Goal: Information Seeking & Learning: Find specific page/section

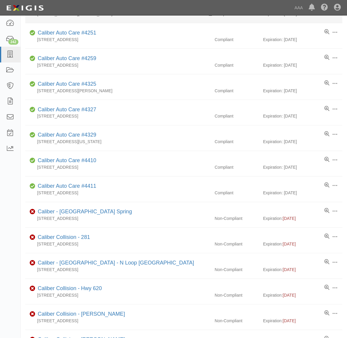
scroll to position [67, 0]
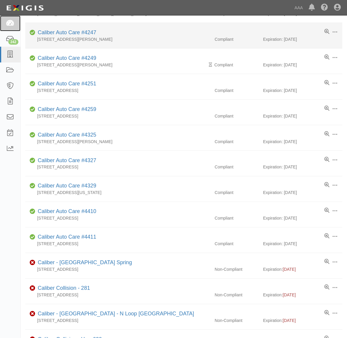
drag, startPoint x: 12, startPoint y: 26, endPoint x: 50, endPoint y: 40, distance: 39.6
click at [13, 26] on icon at bounding box center [10, 23] width 8 height 7
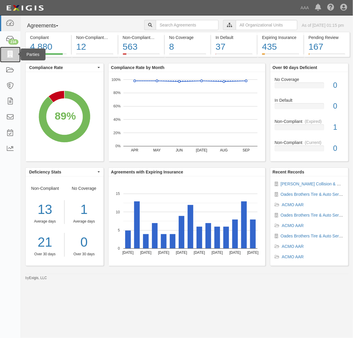
click at [14, 51] on link at bounding box center [10, 55] width 21 height 16
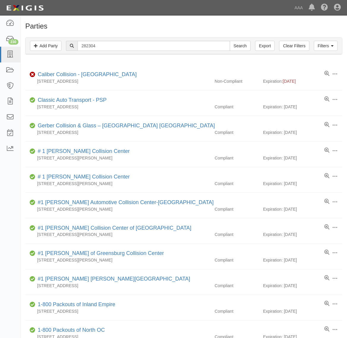
type input "282304"
click at [230, 41] on input "Search" at bounding box center [240, 46] width 21 height 10
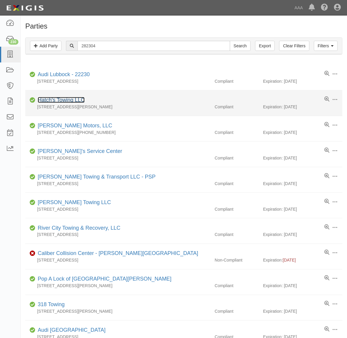
click at [72, 103] on link "Hatch's Towing LLC" at bounding box center [61, 100] width 47 height 6
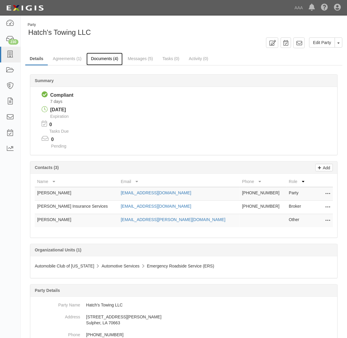
click at [107, 60] on link "Documents (4)" at bounding box center [104, 59] width 36 height 13
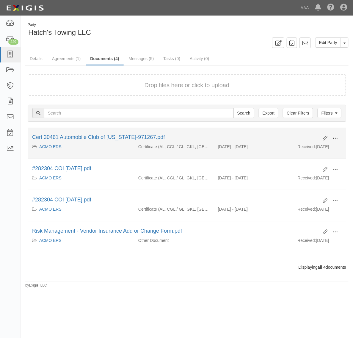
click at [336, 134] on button at bounding box center [334, 138] width 13 height 10
click at [313, 146] on link "View" at bounding box center [306, 146] width 47 height 11
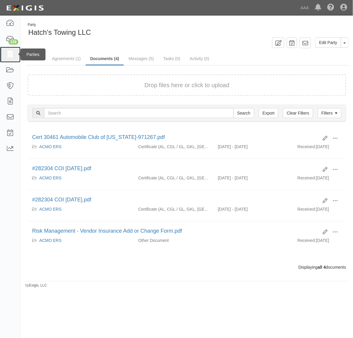
click at [10, 56] on icon at bounding box center [10, 54] width 8 height 7
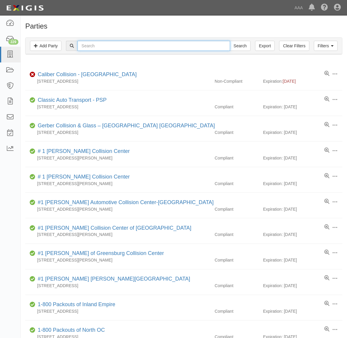
click at [104, 47] on input "text" at bounding box center [154, 46] width 152 height 10
type input "All-Trade Engineering"
click at [230, 41] on input "Search" at bounding box center [240, 46] width 21 height 10
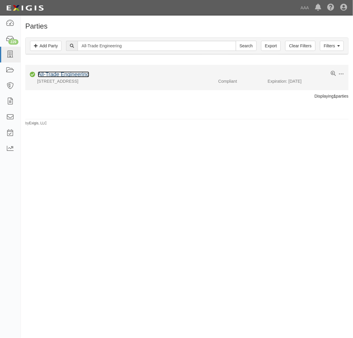
click at [73, 76] on link "All-Trade Engineering" at bounding box center [63, 74] width 51 height 6
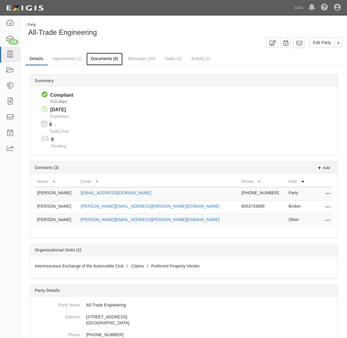
click at [102, 62] on link "Documents (8)" at bounding box center [104, 59] width 36 height 13
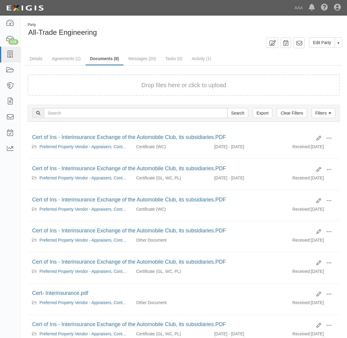
click at [200, 78] on form "Drop files here or click to upload" at bounding box center [184, 85] width 313 height 22
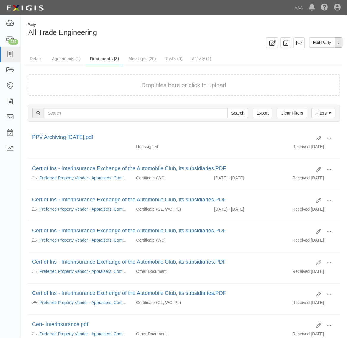
click at [338, 42] on span "button" at bounding box center [339, 42] width 2 height 1
click at [311, 64] on link "Archive Party" at bounding box center [318, 62] width 47 height 8
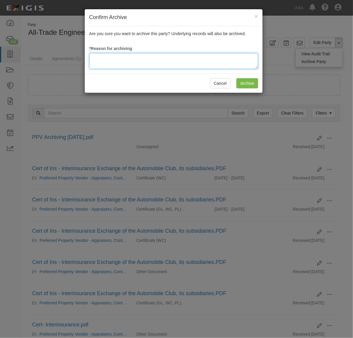
click at [171, 56] on textarea at bounding box center [173, 61] width 169 height 16
type textarea "Station Terminated"
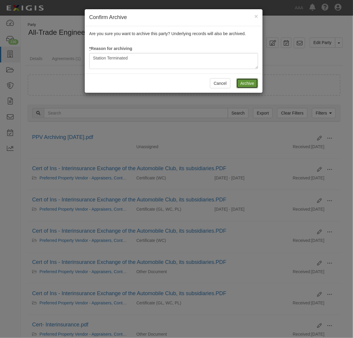
click at [250, 82] on input "Archive" at bounding box center [247, 83] width 22 height 10
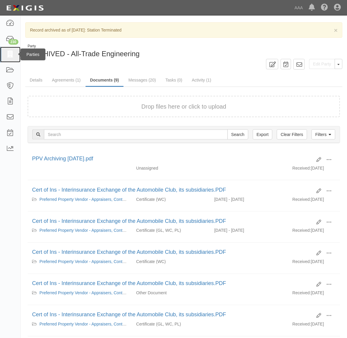
click at [12, 57] on icon at bounding box center [10, 54] width 8 height 7
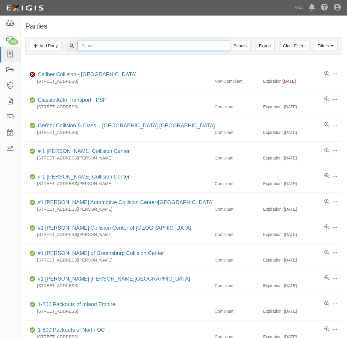
click at [88, 45] on input "text" at bounding box center [154, 46] width 152 height 10
type input "David H"
click at [230, 41] on input "Search" at bounding box center [240, 46] width 21 height 10
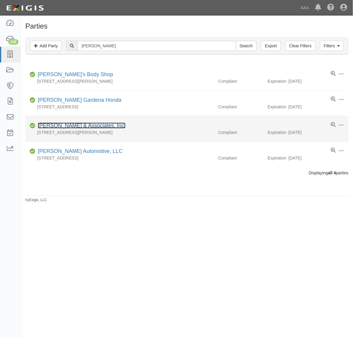
click at [91, 128] on link "[PERSON_NAME] & Associates, Inc." at bounding box center [82, 125] width 88 height 6
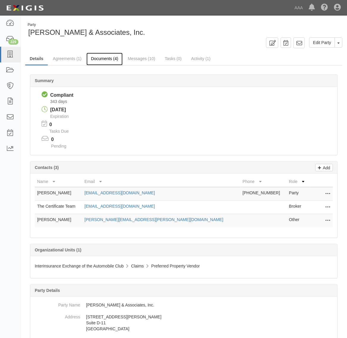
click at [108, 58] on link "Documents (4)" at bounding box center [104, 59] width 36 height 13
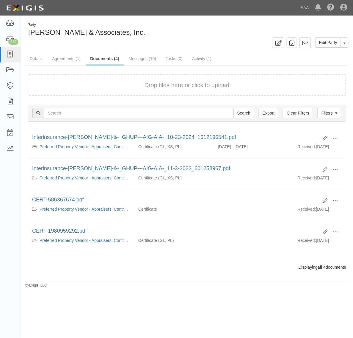
click at [129, 84] on div "Drop files here or click to upload" at bounding box center [186, 85] width 305 height 9
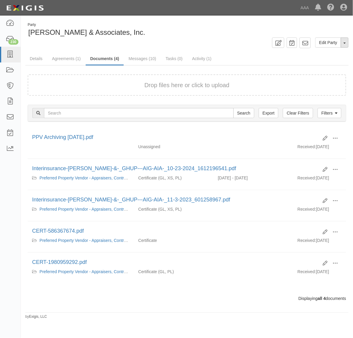
click at [344, 42] on span "button" at bounding box center [344, 42] width 2 height 1
click at [330, 62] on link "Archive Party" at bounding box center [324, 62] width 47 height 8
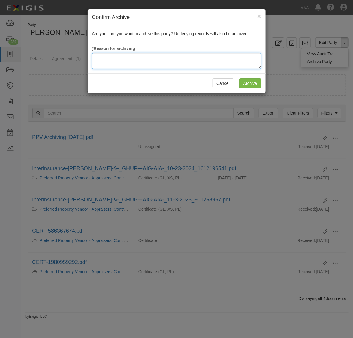
drag, startPoint x: 165, startPoint y: 64, endPoint x: 169, endPoint y: 60, distance: 6.1
click at [164, 64] on textarea at bounding box center [176, 61] width 169 height 16
type textarea "Station Terminated"
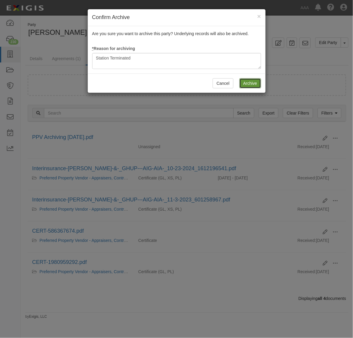
click at [255, 86] on input "Archive" at bounding box center [250, 83] width 22 height 10
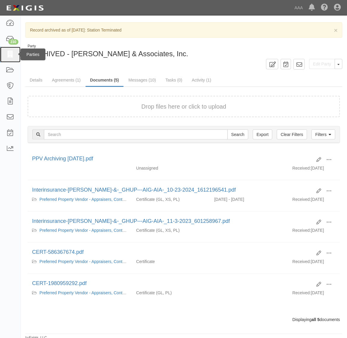
click at [9, 53] on icon at bounding box center [10, 54] width 8 height 7
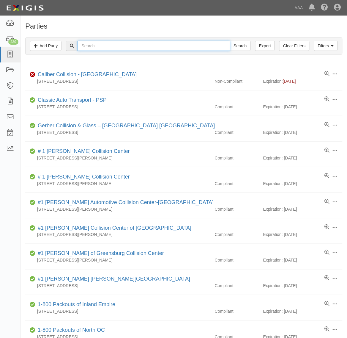
click at [105, 46] on input "text" at bounding box center [154, 46] width 152 height 10
type input "[PERSON_NAME]"
click at [230, 41] on input "Search" at bounding box center [240, 46] width 21 height 10
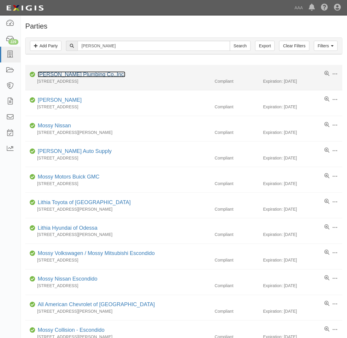
click at [69, 75] on link "[PERSON_NAME] Plumbing Co.,Inc." at bounding box center [82, 74] width 88 height 6
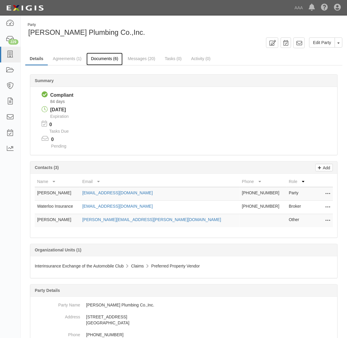
click at [104, 61] on link "Documents (6)" at bounding box center [104, 59] width 36 height 13
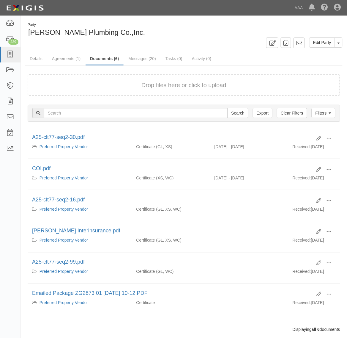
click at [115, 90] on form "Drop files here or click to upload" at bounding box center [184, 85] width 313 height 22
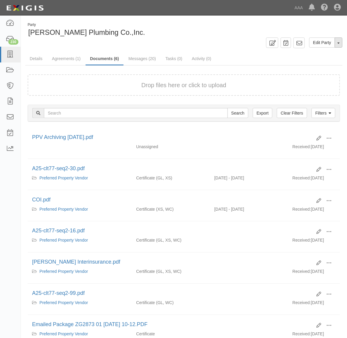
click at [336, 45] on button "Toggle Party Dropdown" at bounding box center [339, 42] width 8 height 10
click at [324, 63] on link "Archive Party" at bounding box center [318, 62] width 47 height 8
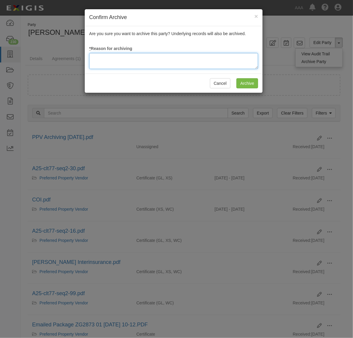
click at [149, 58] on textarea at bounding box center [173, 61] width 169 height 16
type textarea "Station Terminated"
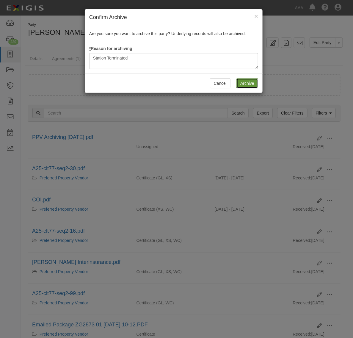
click at [244, 81] on input "Archive" at bounding box center [247, 83] width 22 height 10
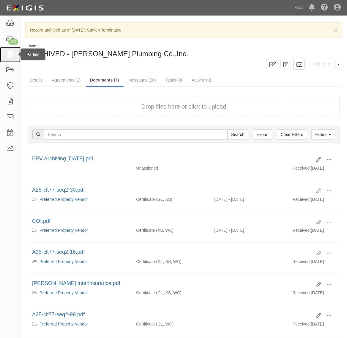
click at [10, 50] on link at bounding box center [10, 55] width 21 height 16
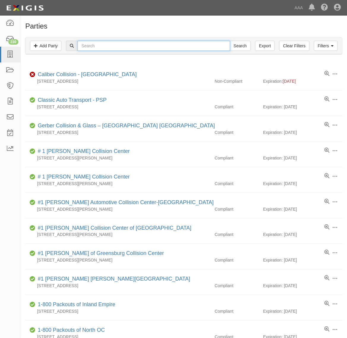
click at [133, 45] on input "text" at bounding box center [154, 46] width 152 height 10
type input "Earth Systems"
click at [230, 41] on input "Search" at bounding box center [240, 46] width 21 height 10
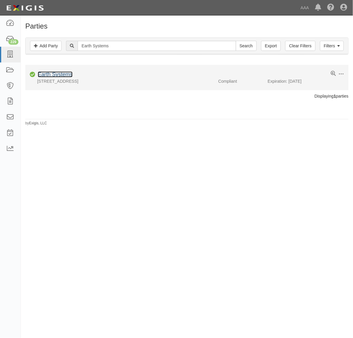
click at [69, 74] on link "Earth Systems" at bounding box center [55, 74] width 35 height 6
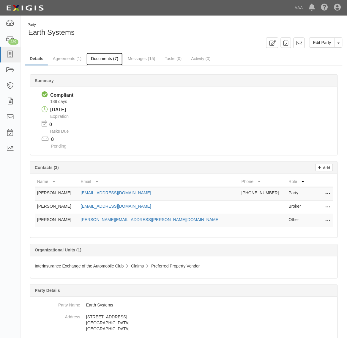
click at [100, 56] on link "Documents (7)" at bounding box center [104, 59] width 36 height 13
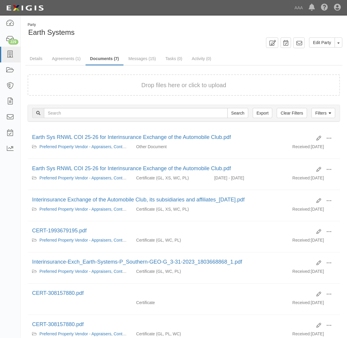
click at [118, 87] on div "Drop files here or click to upload" at bounding box center [184, 85] width 300 height 9
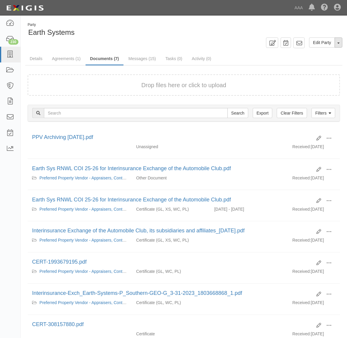
click at [341, 41] on button "Toggle Party Dropdown" at bounding box center [339, 42] width 8 height 10
drag, startPoint x: 321, startPoint y: 61, endPoint x: 317, endPoint y: 63, distance: 3.9
click at [320, 62] on link "Archive Party" at bounding box center [318, 62] width 47 height 8
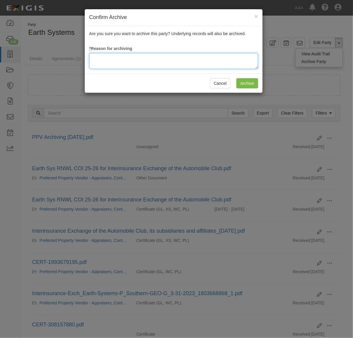
click at [188, 54] on textarea at bounding box center [173, 61] width 169 height 16
type textarea "Station Terminated"
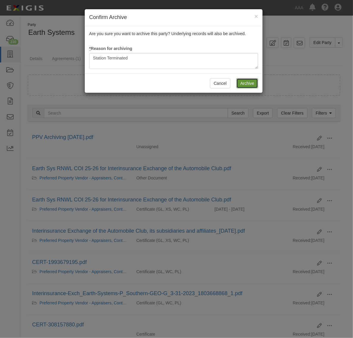
click at [244, 81] on input "Archive" at bounding box center [247, 83] width 22 height 10
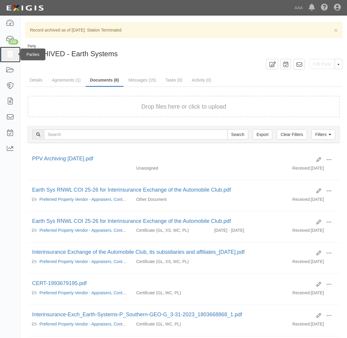
click at [13, 51] on icon at bounding box center [10, 54] width 8 height 7
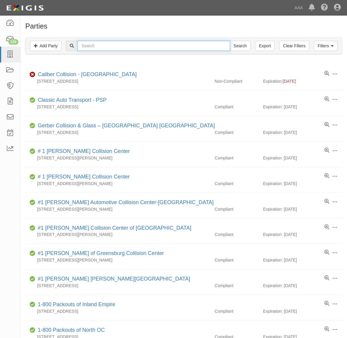
click at [121, 45] on input "text" at bounding box center [154, 46] width 152 height 10
type input "Garrett Engineers"
click at [230, 41] on input "Search" at bounding box center [240, 46] width 21 height 10
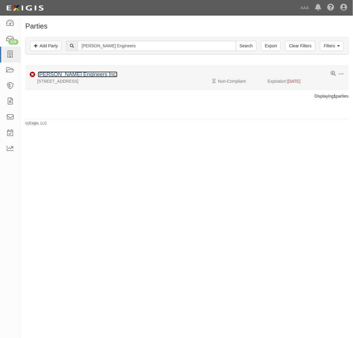
click at [69, 72] on link "[PERSON_NAME] Engineers Inc." at bounding box center [78, 74] width 80 height 6
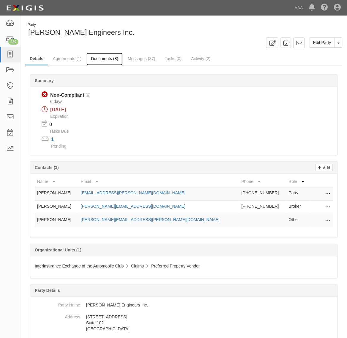
click at [104, 55] on link "Documents (8)" at bounding box center [104, 59] width 36 height 13
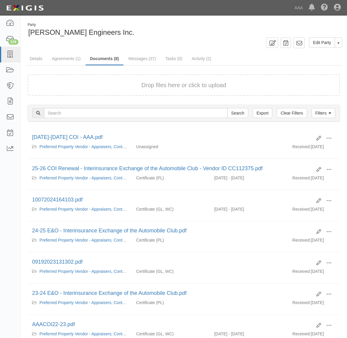
click at [132, 87] on div "Drop files here or click to upload" at bounding box center [184, 85] width 300 height 9
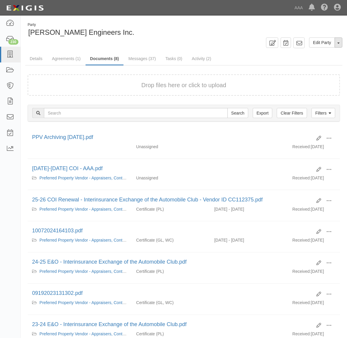
click at [336, 42] on button "Toggle Party Dropdown" at bounding box center [339, 42] width 8 height 10
drag, startPoint x: 321, startPoint y: 63, endPoint x: 305, endPoint y: 65, distance: 15.5
click at [321, 63] on link "Archive Party" at bounding box center [318, 62] width 47 height 8
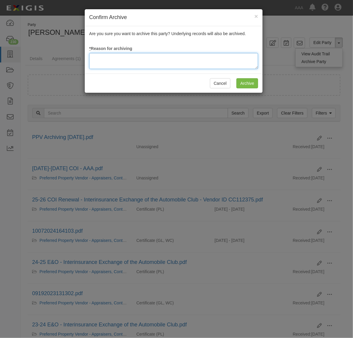
click at [168, 66] on textarea at bounding box center [173, 61] width 169 height 16
type textarea "Station Terminated"
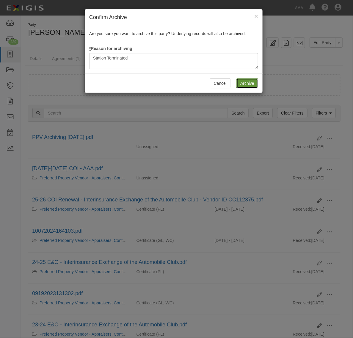
click at [244, 79] on input "Archive" at bounding box center [247, 83] width 22 height 10
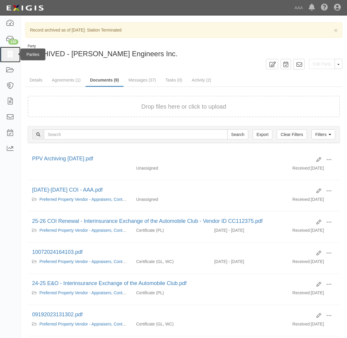
click at [11, 53] on icon at bounding box center [10, 54] width 8 height 7
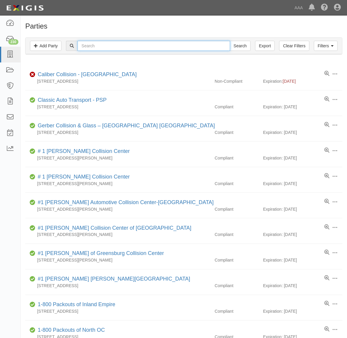
click at [97, 48] on input "text" at bounding box center [154, 46] width 152 height 10
type input "Guardian Group"
click at [230, 41] on input "Search" at bounding box center [240, 46] width 21 height 10
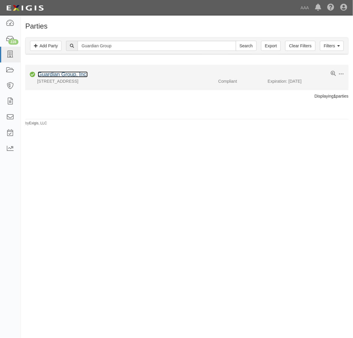
click at [69, 73] on link "Guardian Group, Inc." at bounding box center [63, 74] width 50 height 6
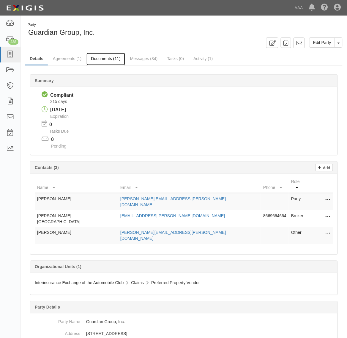
click at [103, 60] on link "Documents (11)" at bounding box center [105, 59] width 39 height 13
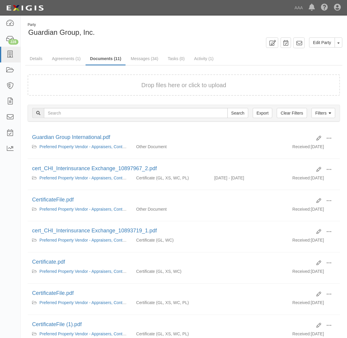
click at [100, 81] on div "Drop files here or click to upload" at bounding box center [184, 85] width 300 height 9
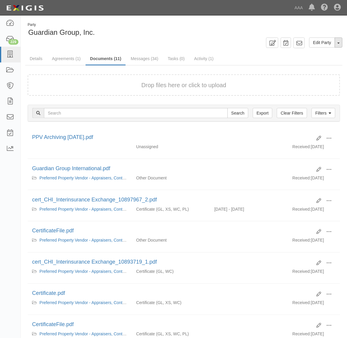
click at [342, 41] on button "Toggle Party Dropdown" at bounding box center [339, 42] width 8 height 10
click at [327, 63] on link "Archive Party" at bounding box center [318, 62] width 47 height 8
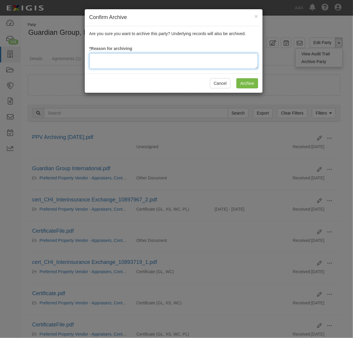
click at [187, 60] on textarea at bounding box center [173, 61] width 169 height 16
type textarea "Station Terminated"
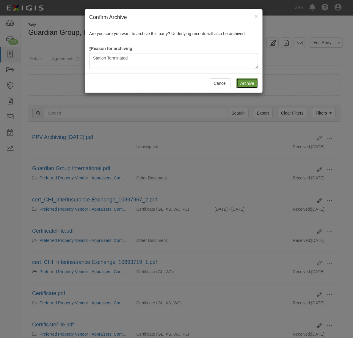
click at [250, 82] on input "Archive" at bounding box center [247, 83] width 22 height 10
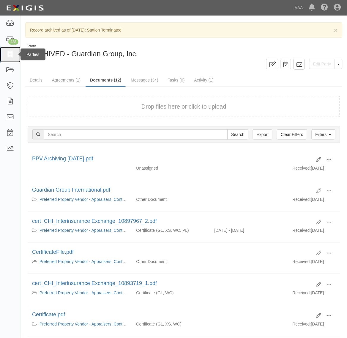
click at [10, 56] on icon at bounding box center [10, 54] width 8 height 7
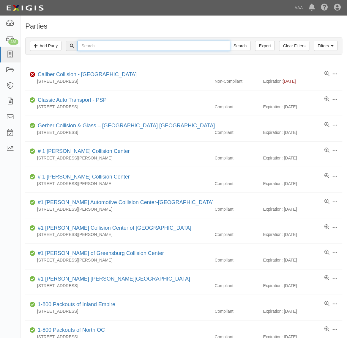
click at [102, 45] on input "text" at bounding box center [154, 46] width 152 height 10
type input "Integrity"
click at [230, 41] on input "Search" at bounding box center [240, 46] width 21 height 10
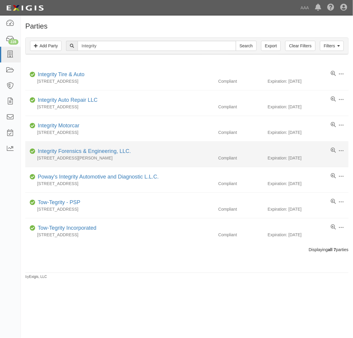
click at [85, 156] on div "[STREET_ADDRESS][PERSON_NAME]" at bounding box center [119, 158] width 188 height 6
click at [88, 152] on link "Integrity Forensics & Engineering, LLC." at bounding box center [84, 151] width 93 height 6
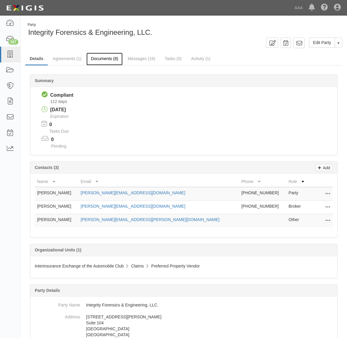
click at [103, 57] on link "Documents (8)" at bounding box center [104, 59] width 36 height 13
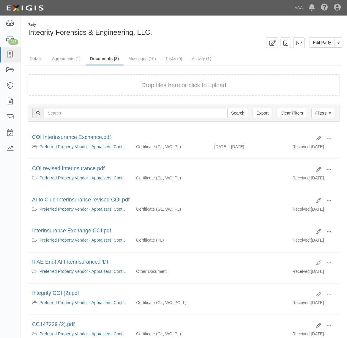
click at [136, 82] on div "Drop files here or click to upload" at bounding box center [184, 85] width 300 height 9
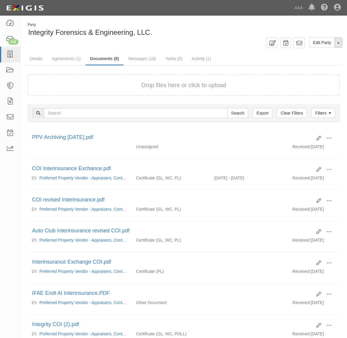
click at [338, 42] on button "Toggle Party Dropdown" at bounding box center [339, 42] width 8 height 10
click at [314, 62] on link "Archive Party" at bounding box center [318, 62] width 47 height 8
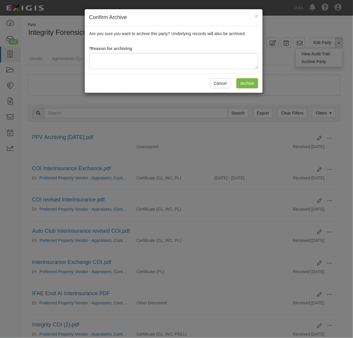
click at [189, 51] on div "Are you sure you want to archive this party? Underlying records will also be ar…" at bounding box center [174, 49] width 178 height 47
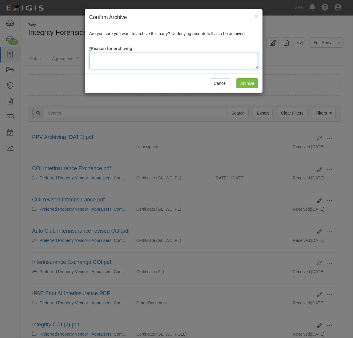
click at [185, 56] on textarea at bounding box center [173, 61] width 169 height 16
type textarea "Station Terminated"
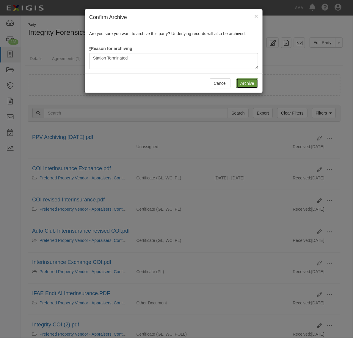
click at [250, 79] on input "Archive" at bounding box center [247, 83] width 22 height 10
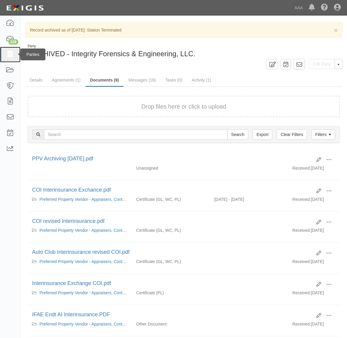
click at [8, 57] on icon at bounding box center [10, 54] width 8 height 7
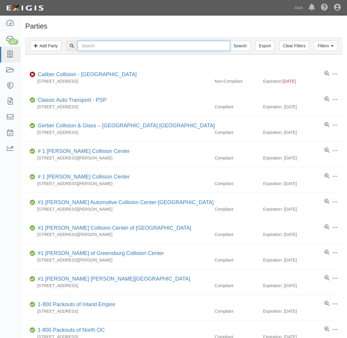
click at [99, 42] on input "text" at bounding box center [154, 46] width 152 height 10
type input "Pro Net"
click at [230, 41] on input "Search" at bounding box center [240, 46] width 21 height 10
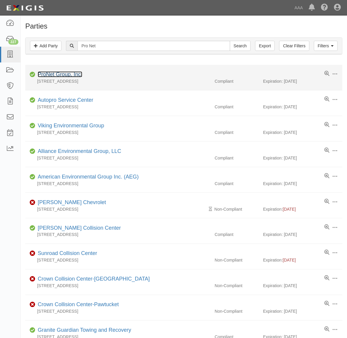
click at [65, 74] on link "ProNet Group, Inc." at bounding box center [60, 74] width 45 height 6
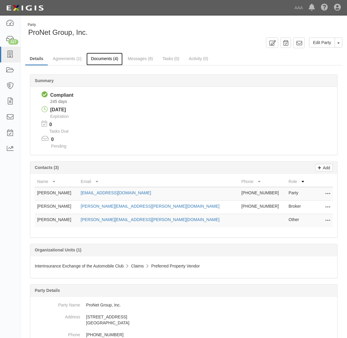
click at [112, 59] on link "Documents (4)" at bounding box center [104, 59] width 36 height 13
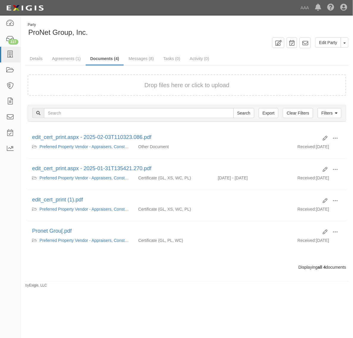
click at [94, 93] on form "Drop files here or click to upload" at bounding box center [187, 85] width 318 height 22
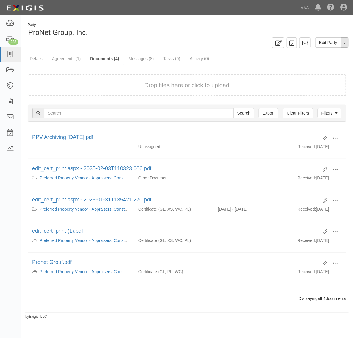
click at [346, 44] on button "Toggle Party Dropdown" at bounding box center [345, 42] width 8 height 10
click at [326, 59] on link "Archive Party" at bounding box center [324, 62] width 47 height 8
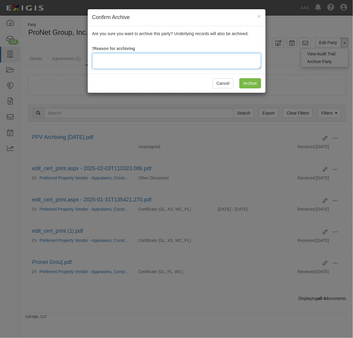
drag, startPoint x: 161, startPoint y: 57, endPoint x: 161, endPoint y: 60, distance: 3.0
click at [161, 58] on textarea at bounding box center [176, 61] width 169 height 16
type textarea "Station Terminated"
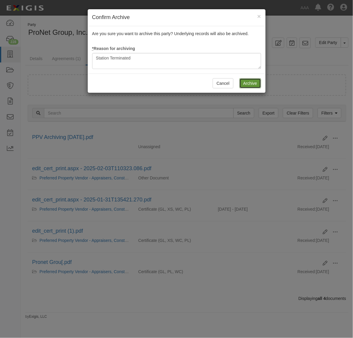
click at [242, 83] on input "Archive" at bounding box center [250, 83] width 22 height 10
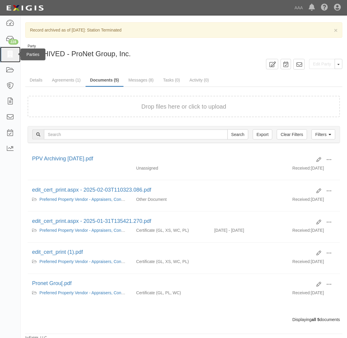
click at [10, 54] on icon at bounding box center [10, 54] width 8 height 7
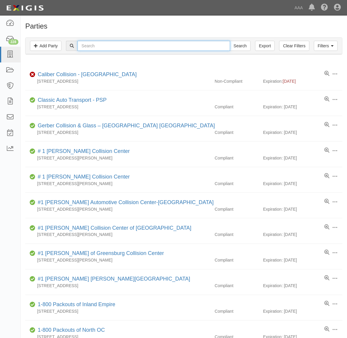
click at [105, 46] on input "text" at bounding box center [154, 46] width 152 height 10
type input "SVC Construction"
click at [230, 41] on input "Search" at bounding box center [240, 46] width 21 height 10
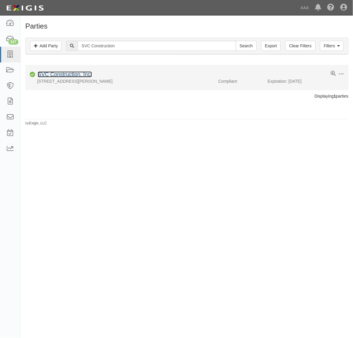
click at [65, 73] on link "SVC Construction, Inc." at bounding box center [65, 74] width 54 height 6
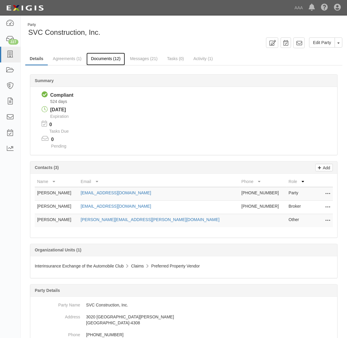
click at [108, 58] on link "Documents (12)" at bounding box center [105, 59] width 39 height 13
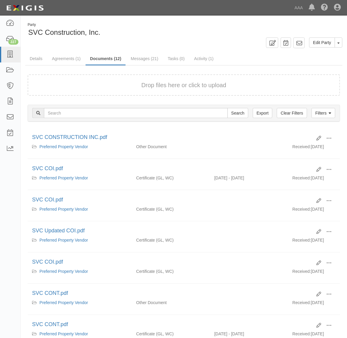
click at [144, 93] on form "Drop files here or click to upload" at bounding box center [184, 85] width 313 height 22
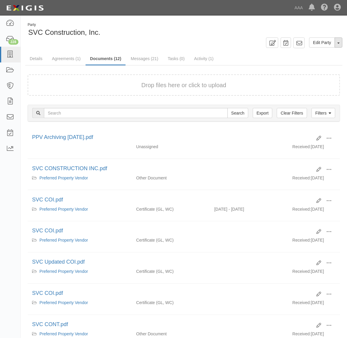
click at [338, 41] on button "Toggle Party Dropdown" at bounding box center [339, 42] width 8 height 10
click at [318, 61] on link "Archive Party" at bounding box center [318, 62] width 47 height 8
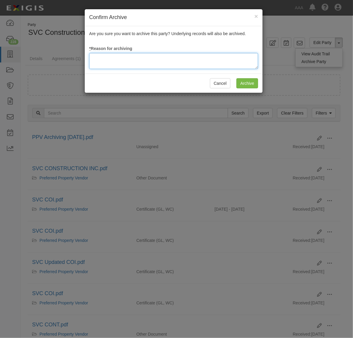
click at [174, 62] on textarea at bounding box center [173, 61] width 169 height 16
type textarea "Station Terminated"
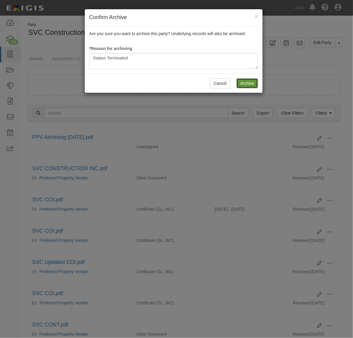
click at [255, 86] on input "Archive" at bounding box center [247, 83] width 22 height 10
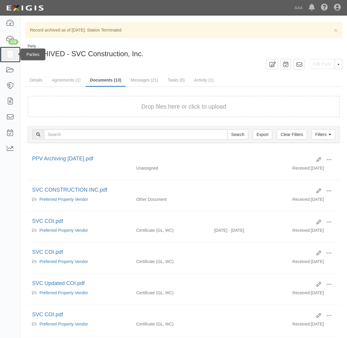
click at [10, 51] on icon at bounding box center [10, 54] width 8 height 7
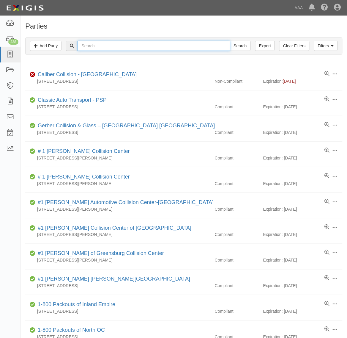
click at [111, 48] on input "text" at bounding box center [154, 46] width 152 height 10
type input "[PERSON_NAME] Engineering"
click at [230, 41] on input "Search" at bounding box center [240, 46] width 21 height 10
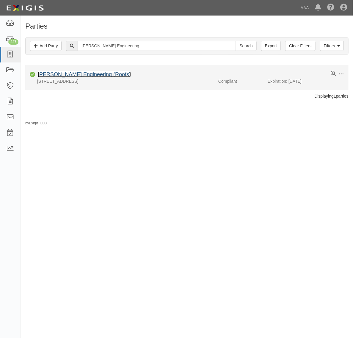
click at [73, 75] on link "[PERSON_NAME] Engineering (Roofs)" at bounding box center [84, 74] width 93 height 6
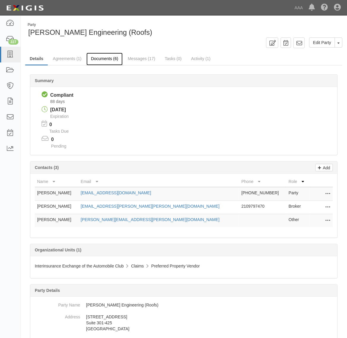
click at [99, 59] on link "Documents (6)" at bounding box center [104, 59] width 36 height 13
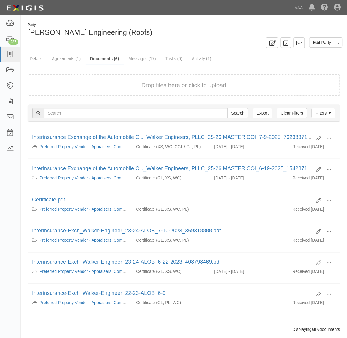
click at [138, 85] on div "Drop files here or click to upload" at bounding box center [184, 85] width 300 height 9
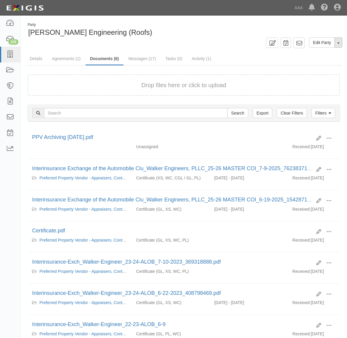
click at [337, 42] on button "Toggle Party Dropdown" at bounding box center [339, 42] width 8 height 10
click at [316, 61] on link "Archive Party" at bounding box center [318, 62] width 47 height 8
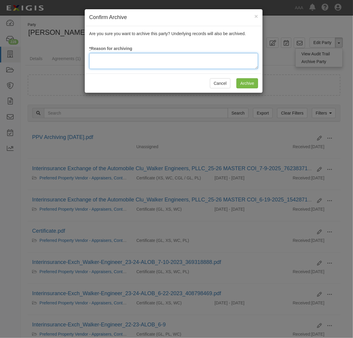
drag, startPoint x: 180, startPoint y: 64, endPoint x: 177, endPoint y: 61, distance: 4.6
click at [177, 63] on textarea at bounding box center [173, 61] width 169 height 16
type textarea "Station Terminated"
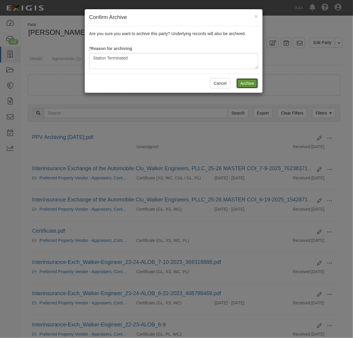
click at [249, 82] on input "Archive" at bounding box center [247, 83] width 22 height 10
click at [247, 80] on input "Archive" at bounding box center [247, 83] width 22 height 10
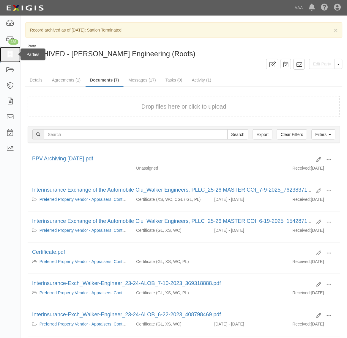
click at [14, 53] on icon at bounding box center [10, 54] width 8 height 7
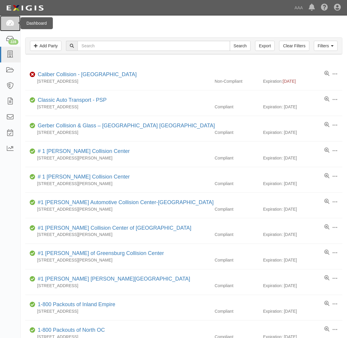
click at [6, 26] on icon at bounding box center [10, 23] width 8 height 7
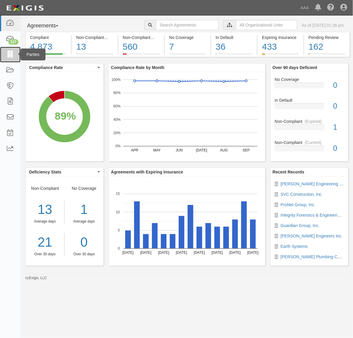
drag, startPoint x: 13, startPoint y: 56, endPoint x: 18, endPoint y: 59, distance: 5.9
click at [13, 56] on icon at bounding box center [10, 54] width 8 height 7
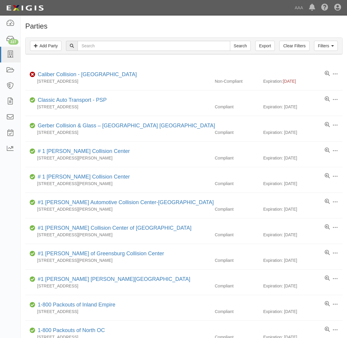
click at [124, 45] on input "text" at bounding box center [154, 46] width 152 height 10
type input "CC157637"
click at [230, 41] on input "Search" at bounding box center [240, 46] width 21 height 10
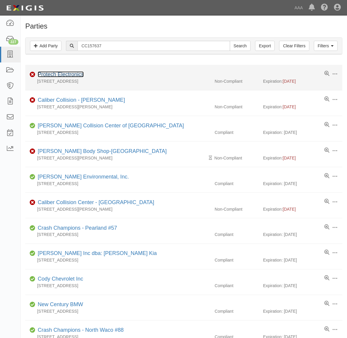
click at [68, 75] on link "Protech Electronics" at bounding box center [61, 74] width 46 height 6
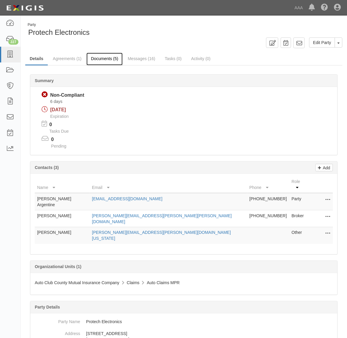
click at [109, 55] on link "Documents (5)" at bounding box center [104, 59] width 36 height 13
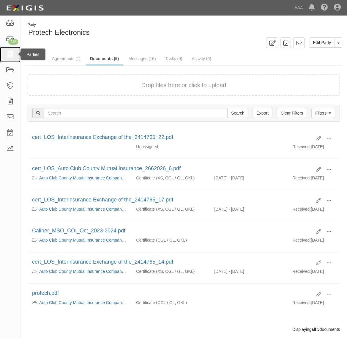
click at [8, 53] on icon at bounding box center [10, 54] width 8 height 7
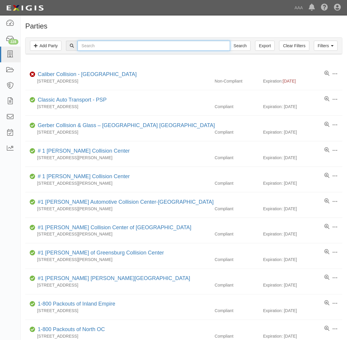
click at [106, 43] on input "text" at bounding box center [154, 46] width 152 height 10
paste input "KEARNY MESA TOWING"
type input "KEARNY MESA TOWING"
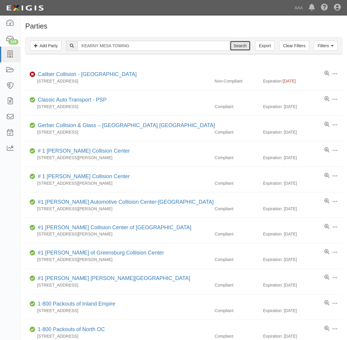
click at [235, 42] on input "Search" at bounding box center [240, 46] width 21 height 10
click at [239, 43] on input "Search" at bounding box center [240, 46] width 21 height 10
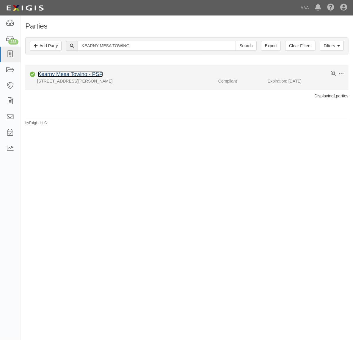
click at [83, 76] on link "Kearny Mesa Towing - PSP" at bounding box center [70, 74] width 65 height 6
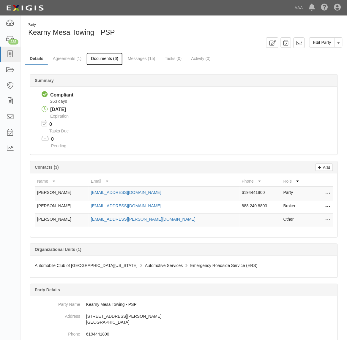
click at [109, 59] on link "Documents (6)" at bounding box center [104, 59] width 36 height 13
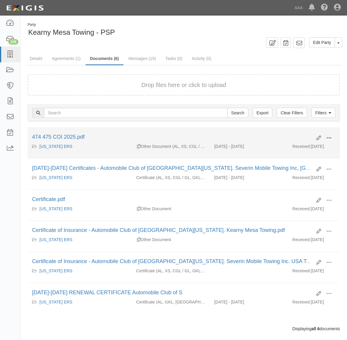
click at [329, 137] on span at bounding box center [329, 138] width 5 height 5
click at [312, 147] on link "View" at bounding box center [300, 146] width 47 height 11
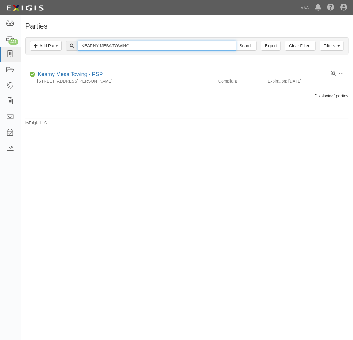
click at [130, 48] on input "KEARNY MESA TOWING" at bounding box center [157, 46] width 158 height 10
paste input "Day & Night Security Lock & Safe"
type input "Day & Night Security Lock & Safe"
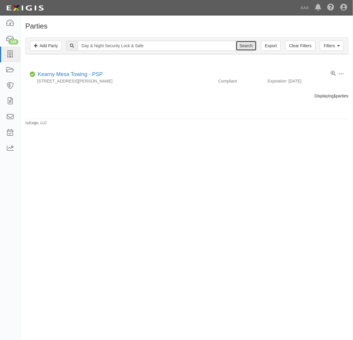
click at [247, 45] on input "Search" at bounding box center [246, 46] width 21 height 10
click at [246, 44] on input "Search" at bounding box center [246, 46] width 21 height 10
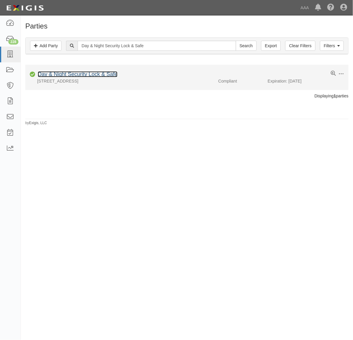
click at [105, 73] on link "Day & Night Security Lock & Safe" at bounding box center [78, 74] width 80 height 6
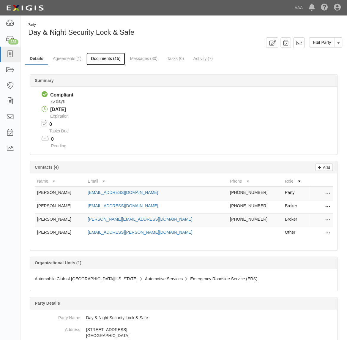
click at [97, 60] on link "Documents (15)" at bounding box center [105, 59] width 39 height 13
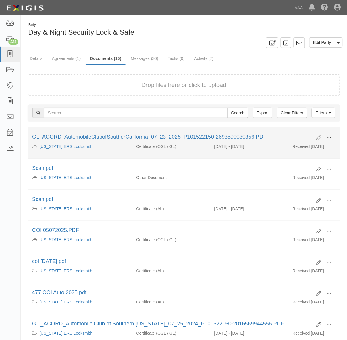
drag, startPoint x: 329, startPoint y: 137, endPoint x: 324, endPoint y: 140, distance: 5.4
click at [328, 137] on span at bounding box center [329, 138] width 5 height 5
click at [316, 144] on link "View" at bounding box center [300, 146] width 47 height 11
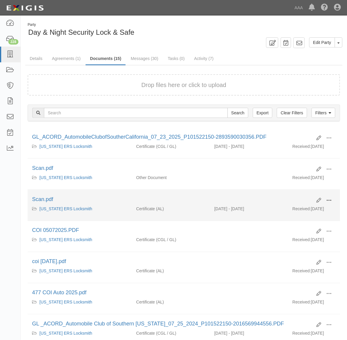
click at [327, 201] on span at bounding box center [329, 200] width 5 height 5
click at [314, 207] on link "View" at bounding box center [300, 209] width 47 height 11
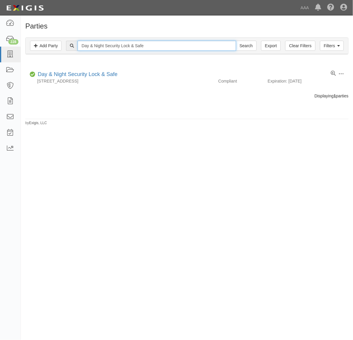
click at [147, 48] on input "Day & Night Security Lock & Safe" at bounding box center [157, 46] width 158 height 10
paste input "[PERSON_NAME]'s Auto Center"
type input "[PERSON_NAME]'s Auto Center"
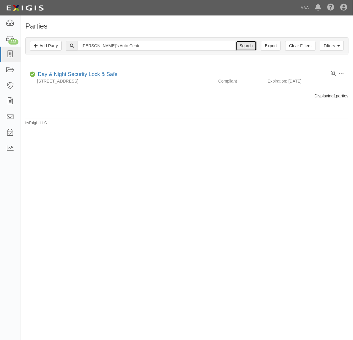
click at [245, 45] on input "Search" at bounding box center [246, 46] width 21 height 10
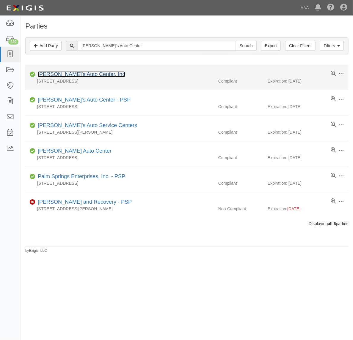
click at [61, 74] on link "Tony's Auto Center, Inc" at bounding box center [81, 74] width 87 height 6
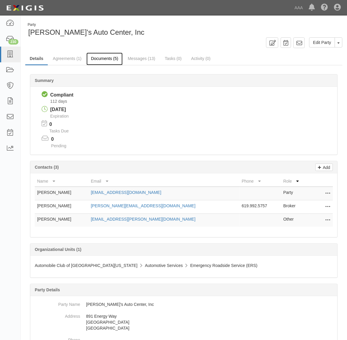
click at [107, 61] on link "Documents (5)" at bounding box center [104, 59] width 36 height 13
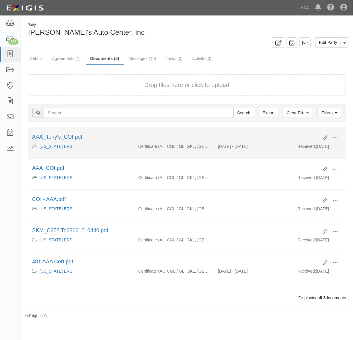
click at [333, 136] on span at bounding box center [334, 138] width 5 height 5
click at [312, 145] on link "View" at bounding box center [306, 146] width 47 height 11
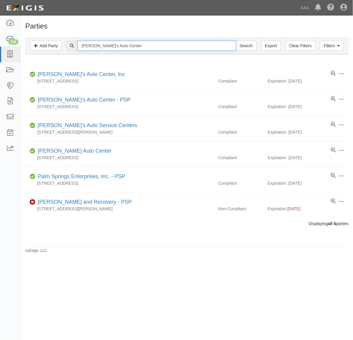
click at [165, 48] on input "Tony's Auto Center" at bounding box center [157, 46] width 158 height 10
click at [164, 48] on input "Tony's Auto Center" at bounding box center [157, 46] width 158 height 10
paste input "Miramar Towing"
type input "Miramar Towing"
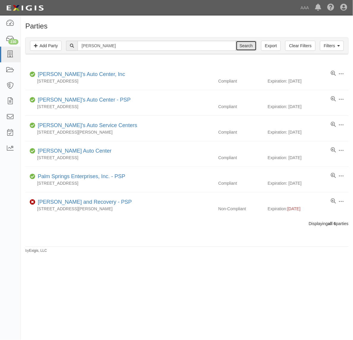
click at [247, 45] on input "Search" at bounding box center [246, 46] width 21 height 10
click at [246, 46] on input "Search" at bounding box center [246, 46] width 21 height 10
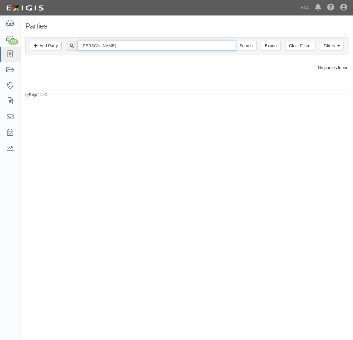
drag, startPoint x: 101, startPoint y: 45, endPoint x: 210, endPoint y: 46, distance: 108.5
click at [210, 46] on input "[PERSON_NAME]" at bounding box center [157, 46] width 158 height 10
type input "Miramar"
click at [236, 41] on input "Search" at bounding box center [246, 46] width 21 height 10
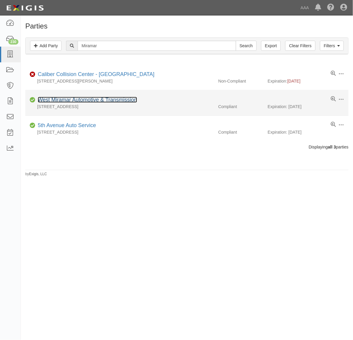
click at [117, 99] on link "West Miramar Automotive & Transmission" at bounding box center [87, 100] width 99 height 6
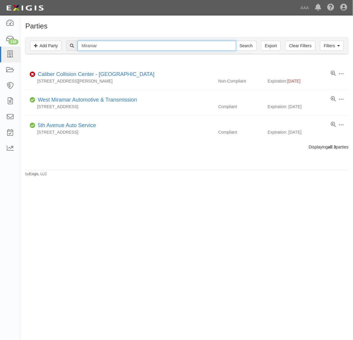
drag, startPoint x: 136, startPoint y: 43, endPoint x: 36, endPoint y: 39, distance: 99.6
click at [38, 40] on div "Filters Add Party Clear Filters Export Miramar Search Filters" at bounding box center [187, 46] width 322 height 16
type input "Rodi"
click at [236, 41] on input "Search" at bounding box center [246, 46] width 21 height 10
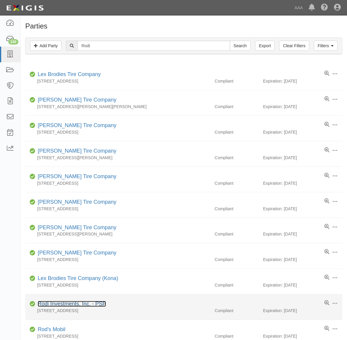
click at [88, 307] on link "Rodi Investments, Inc. - PSP" at bounding box center [72, 304] width 68 height 6
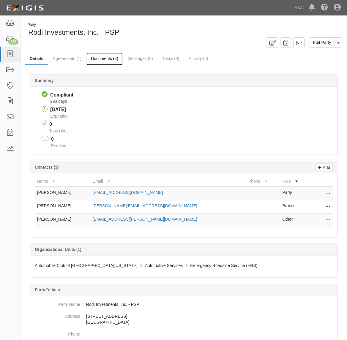
click at [105, 59] on link "Documents (4)" at bounding box center [104, 59] width 36 height 13
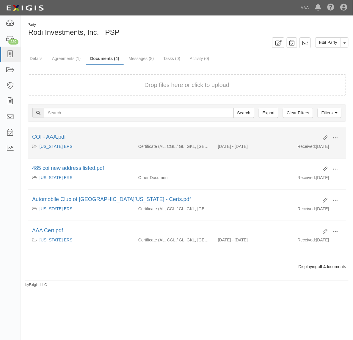
click at [333, 136] on span at bounding box center [334, 138] width 5 height 5
click at [312, 146] on link "View" at bounding box center [306, 146] width 47 height 11
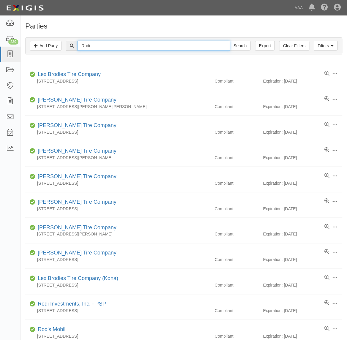
click at [120, 44] on input "Rodi" at bounding box center [154, 46] width 152 height 10
paste input "Tony's Auto Center"
type input "Tony's Auto Center"
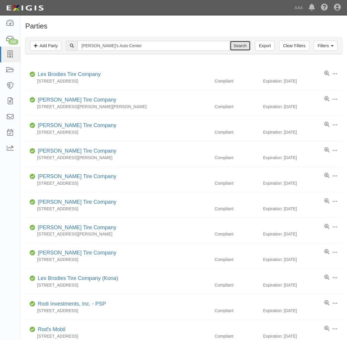
click at [243, 45] on input "Search" at bounding box center [240, 46] width 21 height 10
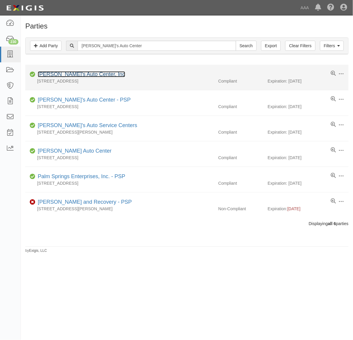
click at [79, 74] on link "Tony's Auto Center, Inc" at bounding box center [81, 74] width 87 height 6
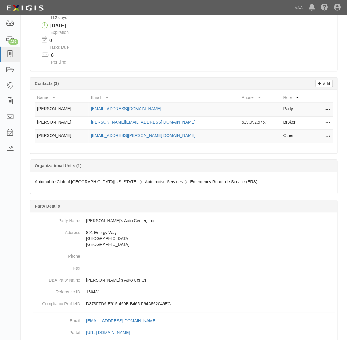
scroll to position [137, 0]
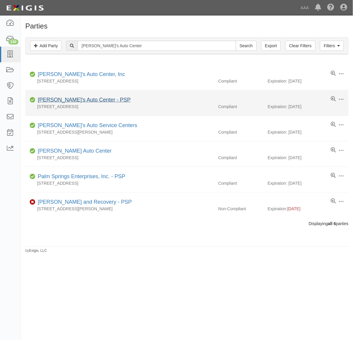
click at [77, 103] on li "Edit Log activity Add task Send message Archive Compliant [PERSON_NAME]'s Auto …" at bounding box center [186, 103] width 323 height 26
drag, startPoint x: 77, startPoint y: 103, endPoint x: 69, endPoint y: 98, distance: 9.3
click at [69, 98] on link "Tony's Auto Center - PSP" at bounding box center [84, 100] width 93 height 6
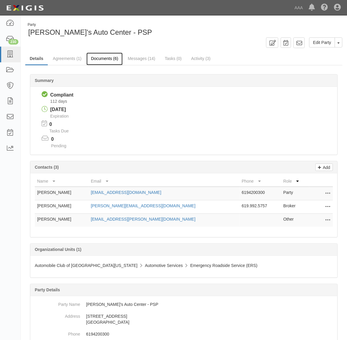
click at [95, 59] on link "Documents (6)" at bounding box center [104, 59] width 36 height 13
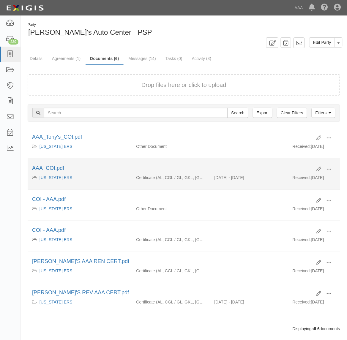
click at [329, 168] on span at bounding box center [329, 169] width 5 height 5
click at [313, 176] on link "View" at bounding box center [300, 178] width 47 height 11
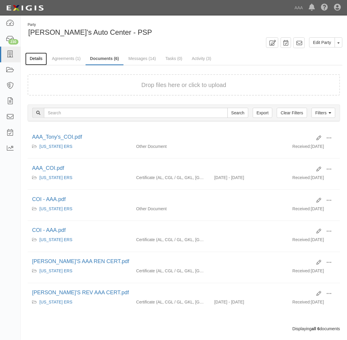
click at [38, 60] on link "Details" at bounding box center [36, 59] width 22 height 13
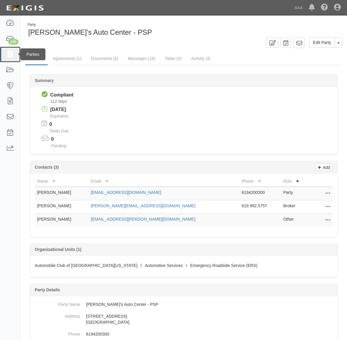
click at [12, 56] on icon at bounding box center [10, 54] width 8 height 7
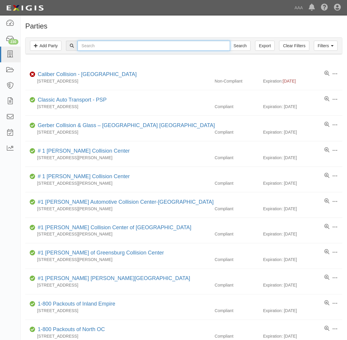
click at [118, 44] on input "text" at bounding box center [154, 46] width 152 height 10
paste input "[PERSON_NAME] Fleet Services, Inc."
type input "[PERSON_NAME] Fleet Services, Inc."
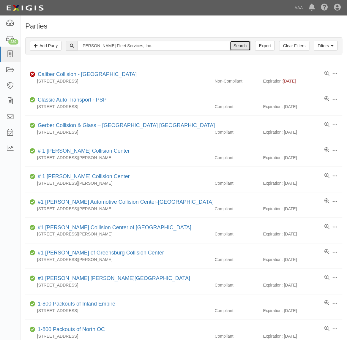
click at [244, 45] on input "Search" at bounding box center [240, 46] width 21 height 10
click at [238, 44] on input "Search" at bounding box center [240, 46] width 21 height 10
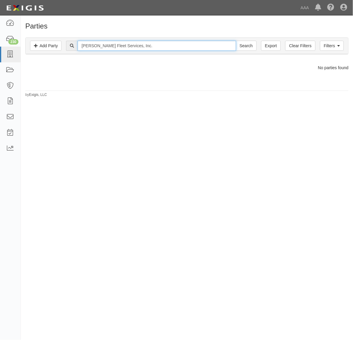
drag, startPoint x: 124, startPoint y: 45, endPoint x: 176, endPoint y: 48, distance: 52.4
click at [176, 48] on input "[PERSON_NAME] Fleet Services, Inc." at bounding box center [157, 46] width 158 height 10
type input "[PERSON_NAME] Fleet Services"
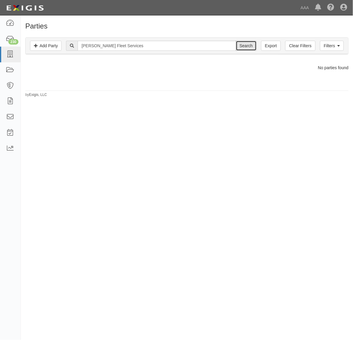
click at [248, 48] on input "Search" at bounding box center [246, 46] width 21 height 10
click at [248, 42] on input "Search" at bounding box center [246, 46] width 21 height 10
click at [247, 45] on input "Search" at bounding box center [246, 46] width 21 height 10
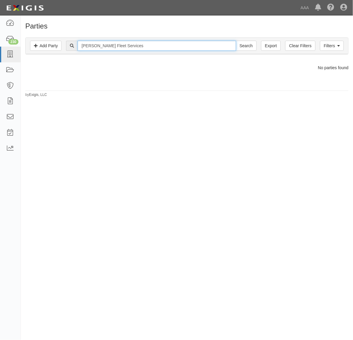
drag, startPoint x: 96, startPoint y: 45, endPoint x: 215, endPoint y: 56, distance: 120.2
click at [215, 55] on div "Filters Add Party Clear Filters Export [PERSON_NAME] Fleet Services Search Filt…" at bounding box center [187, 46] width 332 height 27
type input "[PERSON_NAME]"
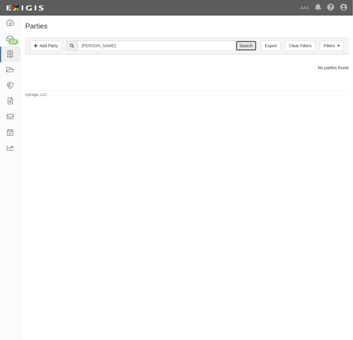
click at [242, 45] on input "Search" at bounding box center [246, 46] width 21 height 10
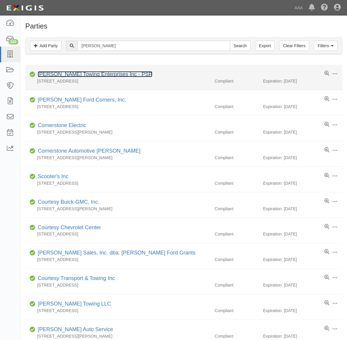
click at [106, 76] on link "[PERSON_NAME] Towing Enterprises Inc - PSP" at bounding box center [95, 74] width 115 height 6
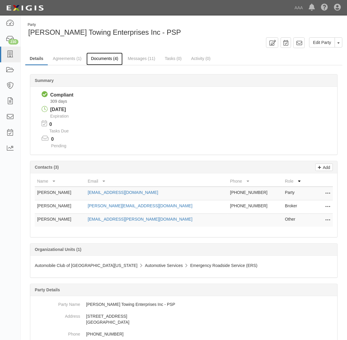
click at [111, 58] on link "Documents (4)" at bounding box center [104, 59] width 36 height 13
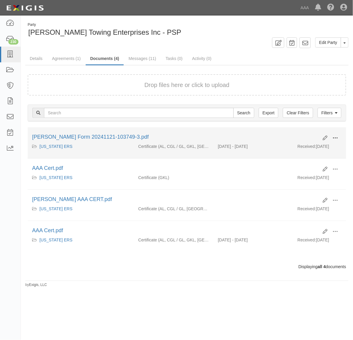
click at [336, 138] on span at bounding box center [334, 138] width 5 height 5
click at [317, 149] on link "View" at bounding box center [306, 146] width 47 height 11
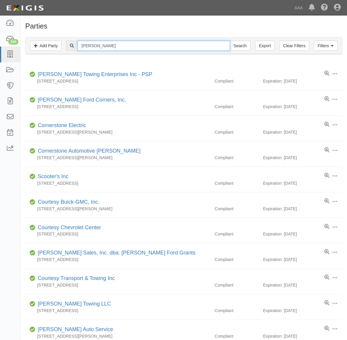
click at [101, 44] on input "[PERSON_NAME]" at bounding box center [154, 46] width 152 height 10
click at [101, 44] on input "Cortes" at bounding box center [154, 46] width 152 height 10
paste input "THE KEY CREW"
type input "THE KEY CREW"
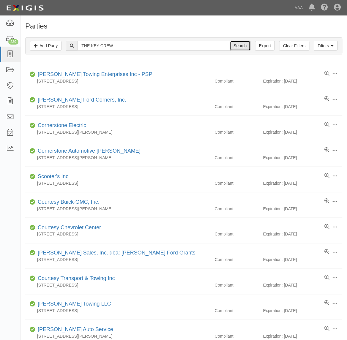
click at [241, 43] on input "Search" at bounding box center [240, 46] width 21 height 10
click at [247, 42] on input "Search" at bounding box center [240, 46] width 21 height 10
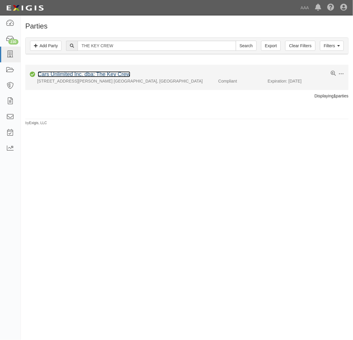
click at [112, 76] on link "Cars Unlimited Inc. dba: The Key Crew" at bounding box center [84, 74] width 92 height 6
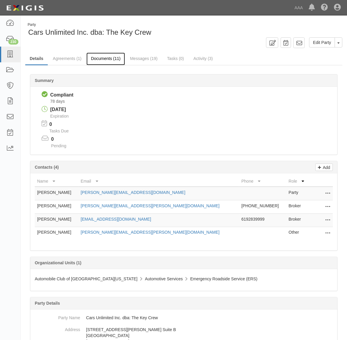
click at [108, 58] on link "Documents (11)" at bounding box center [105, 59] width 39 height 13
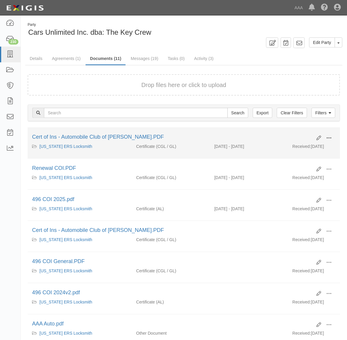
click at [331, 141] on span at bounding box center [329, 138] width 5 height 5
click at [305, 152] on link "View" at bounding box center [300, 146] width 47 height 11
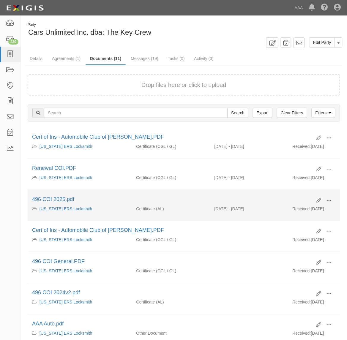
click at [327, 200] on span at bounding box center [329, 200] width 5 height 5
click at [308, 209] on link "View" at bounding box center [300, 209] width 47 height 11
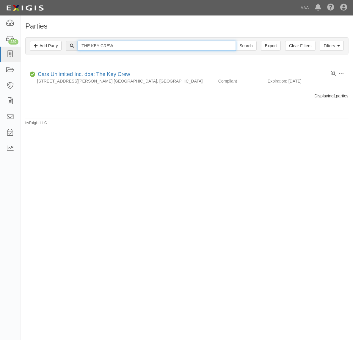
click at [118, 45] on input "THE KEY CREW" at bounding box center [157, 46] width 158 height 10
paste input "Advantage Towing"
type input "Advantage Towing"
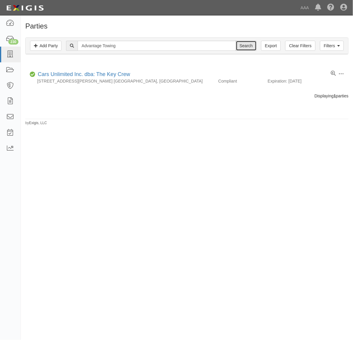
drag, startPoint x: 246, startPoint y: 45, endPoint x: 246, endPoint y: 57, distance: 11.9
click at [246, 46] on input "Search" at bounding box center [246, 46] width 21 height 10
click at [246, 42] on input "Search" at bounding box center [246, 46] width 21 height 10
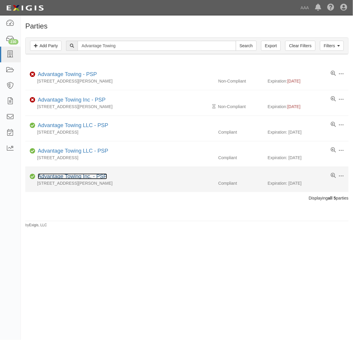
click at [60, 179] on link "Advantage Towing Inc. - PSP" at bounding box center [72, 177] width 69 height 6
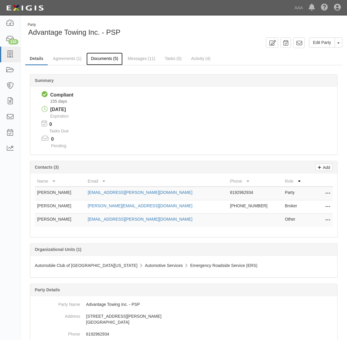
click at [103, 57] on link "Documents (5)" at bounding box center [104, 59] width 36 height 13
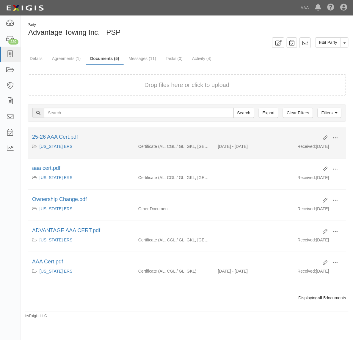
click at [335, 138] on span at bounding box center [334, 138] width 5 height 5
click at [312, 146] on link "View" at bounding box center [306, 146] width 47 height 11
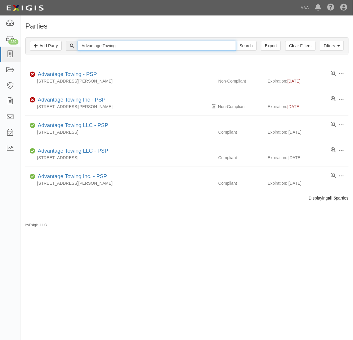
click at [118, 45] on input "Advantage Towing" at bounding box center [157, 46] width 158 height 10
paste input "S & R TOWING, INC."
type input "S & R TOWING, INC."
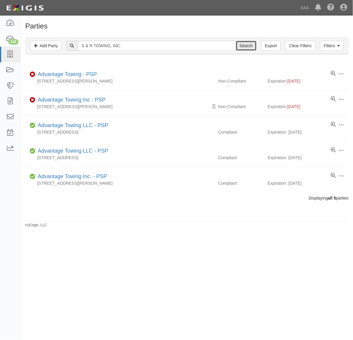
click at [250, 46] on input "Search" at bounding box center [246, 46] width 21 height 10
click at [249, 45] on input "Search" at bounding box center [246, 46] width 21 height 10
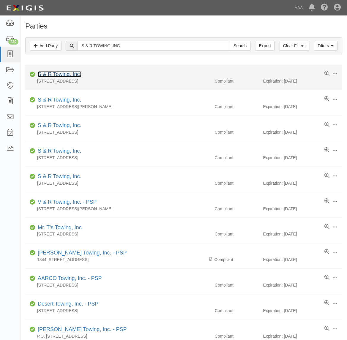
click at [57, 74] on link "S & R Towing, Inc." at bounding box center [60, 74] width 44 height 6
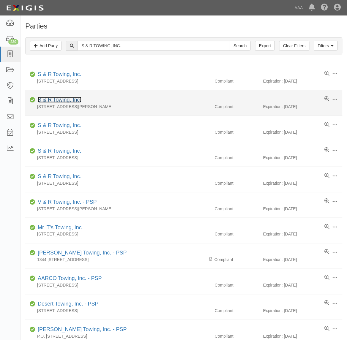
click at [69, 100] on link "S & R Towing, Inc." at bounding box center [60, 100] width 44 height 6
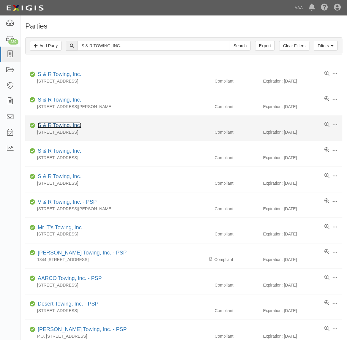
click at [73, 127] on link "S & R Towing, Inc." at bounding box center [60, 125] width 44 height 6
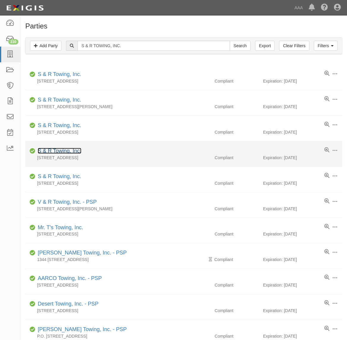
click at [65, 152] on link "S & R Towing, Inc." at bounding box center [60, 151] width 44 height 6
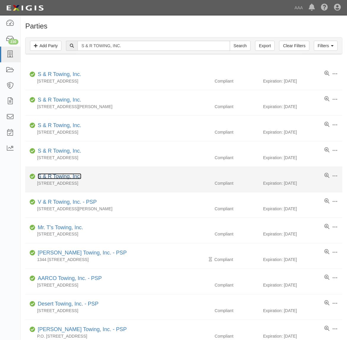
click at [67, 179] on link "S & R Towing, Inc." at bounding box center [60, 177] width 44 height 6
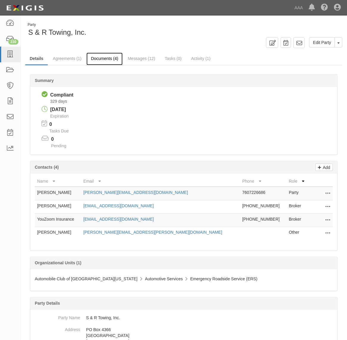
click at [109, 57] on link "Documents (4)" at bounding box center [104, 59] width 36 height 13
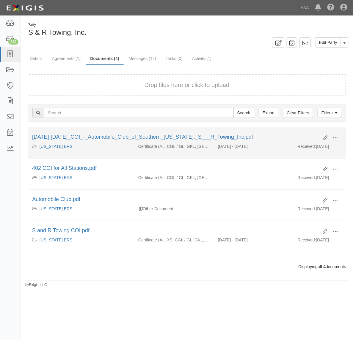
drag, startPoint x: 334, startPoint y: 136, endPoint x: 332, endPoint y: 140, distance: 5.2
click at [333, 138] on span at bounding box center [334, 138] width 5 height 5
click at [318, 149] on link "View" at bounding box center [306, 146] width 47 height 11
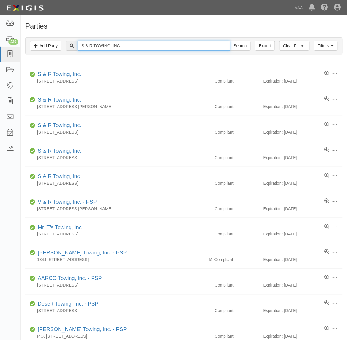
click at [116, 50] on input "S & R TOWING, INC." at bounding box center [154, 46] width 152 height 10
paste input "Valley Towing & Auto, Inc."
type input "Valley Towing & Auto, Inc."
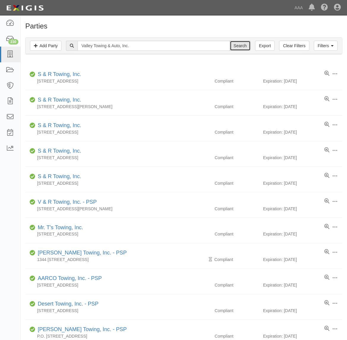
click at [241, 49] on input "Search" at bounding box center [240, 46] width 21 height 10
click at [239, 44] on input "Search" at bounding box center [240, 46] width 21 height 10
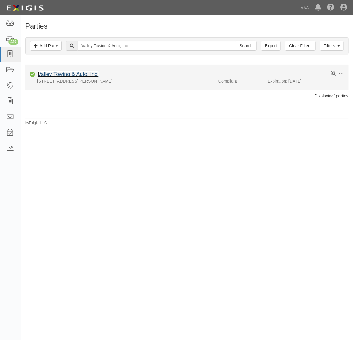
click at [70, 72] on link "Valley Towing & Auto, Inc." at bounding box center [68, 74] width 61 height 6
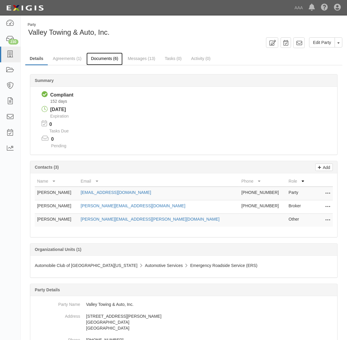
click at [109, 57] on link "Documents (6)" at bounding box center [104, 59] width 36 height 13
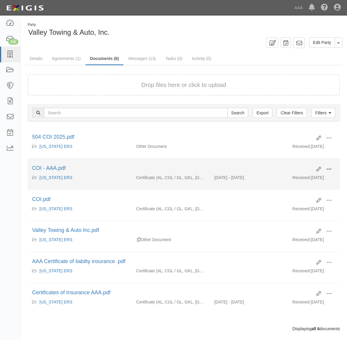
click at [327, 168] on span at bounding box center [329, 169] width 5 height 5
click at [302, 179] on link "View" at bounding box center [300, 178] width 47 height 11
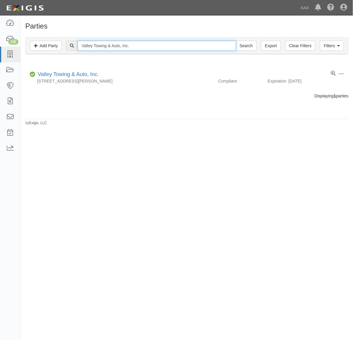
click at [114, 46] on input "Valley Towing & Auto, Inc." at bounding box center [157, 46] width 158 height 10
click at [115, 46] on input "Valley Towing & Auto, Inc." at bounding box center [157, 46] width 158 height 10
click at [115, 45] on input "Valley Towing & Auto, Inc." at bounding box center [157, 46] width 158 height 10
paste input "FOOTHILL LOCK & SECURITY, INC."
type input "FOOTHILL LOCK & SECURITY, INC."
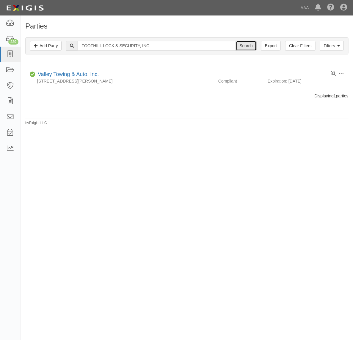
click at [247, 48] on input "Search" at bounding box center [246, 46] width 21 height 10
click at [244, 45] on input "Search" at bounding box center [246, 46] width 21 height 10
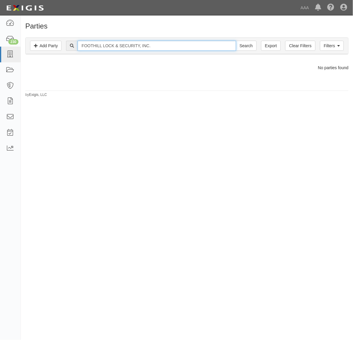
drag, startPoint x: 141, startPoint y: 45, endPoint x: 225, endPoint y: 51, distance: 84.0
click at [225, 51] on input "FOOTHILL LOCK & SECURITY, INC." at bounding box center [157, 46] width 158 height 10
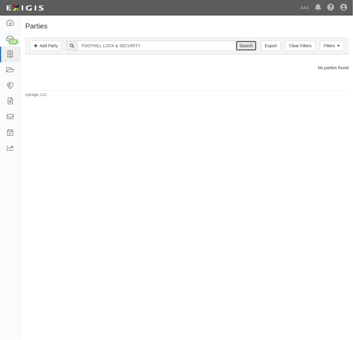
click at [246, 44] on input "Search" at bounding box center [246, 46] width 21 height 10
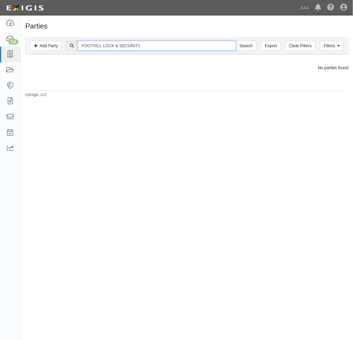
drag, startPoint x: 103, startPoint y: 44, endPoint x: 231, endPoint y: 49, distance: 128.5
click at [231, 49] on input "FOOTHILL LOCK & SECURITY" at bounding box center [157, 46] width 158 height 10
type input "FOOTHILL"
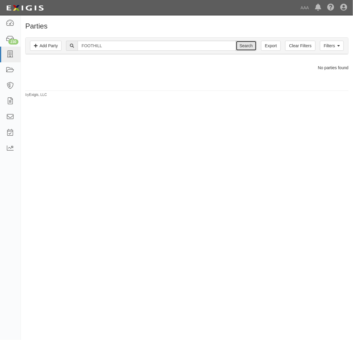
click at [243, 46] on input "Search" at bounding box center [246, 46] width 21 height 10
click at [246, 42] on input "Search" at bounding box center [246, 46] width 21 height 10
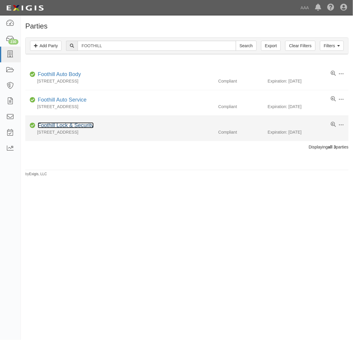
click at [63, 128] on link "Foothill Lock & Security" at bounding box center [66, 125] width 56 height 6
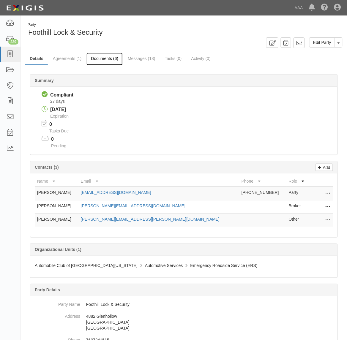
click at [108, 59] on link "Documents (6)" at bounding box center [104, 59] width 36 height 13
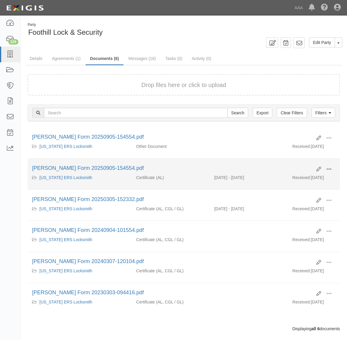
click at [333, 169] on button at bounding box center [329, 170] width 13 height 10
click at [312, 176] on link "View" at bounding box center [300, 178] width 47 height 11
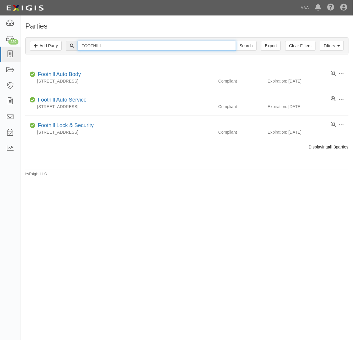
click at [138, 43] on input "FOOTHILL" at bounding box center [157, 46] width 158 height 10
paste input "PREMIER TOWING"
type input "PREMIER TOWING"
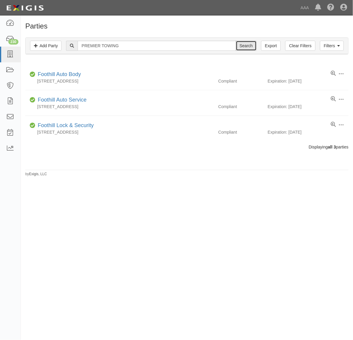
click at [246, 45] on input "Search" at bounding box center [246, 46] width 21 height 10
click at [247, 45] on input "Search" at bounding box center [246, 46] width 21 height 10
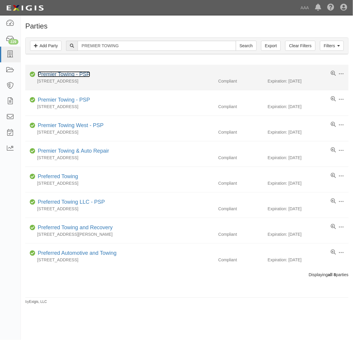
click at [71, 77] on link "Premier Towing - PSP" at bounding box center [64, 74] width 52 height 6
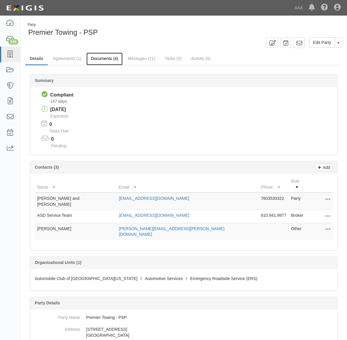
click at [98, 56] on link "Documents (4)" at bounding box center [104, 59] width 36 height 13
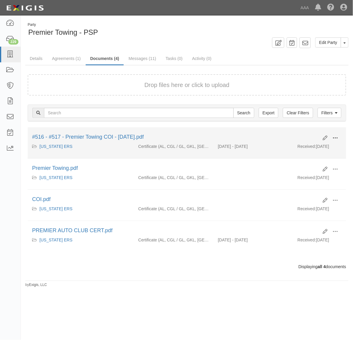
click at [334, 136] on span at bounding box center [334, 138] width 5 height 5
click at [318, 148] on link "View" at bounding box center [306, 146] width 47 height 11
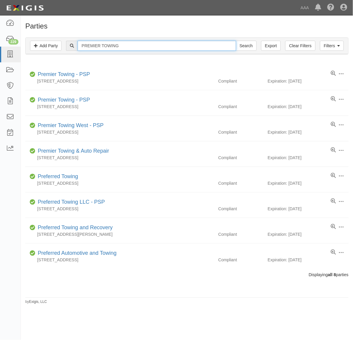
click at [122, 49] on input "PREMIER TOWING" at bounding box center [157, 46] width 158 height 10
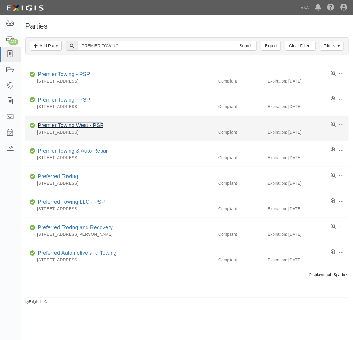
click at [75, 125] on link "Premier Towing West - PSP" at bounding box center [71, 125] width 66 height 6
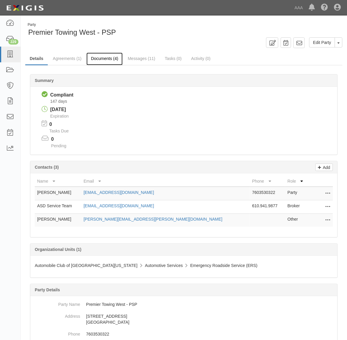
click at [103, 59] on link "Documents (4)" at bounding box center [104, 59] width 36 height 13
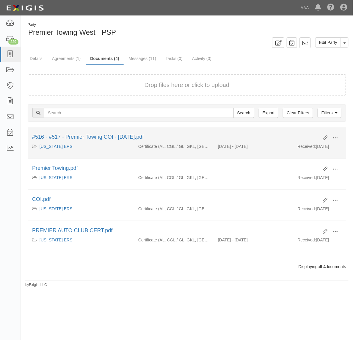
drag, startPoint x: 335, startPoint y: 136, endPoint x: 325, endPoint y: 143, distance: 12.2
click at [335, 136] on span at bounding box center [334, 138] width 5 height 5
click at [315, 146] on link "View" at bounding box center [306, 146] width 47 height 11
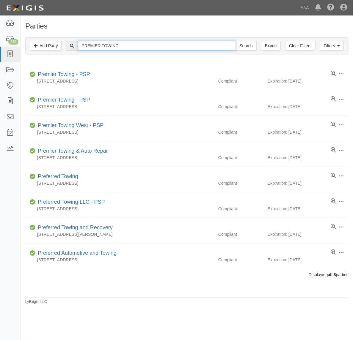
click at [137, 48] on input "PREMIER TOWING" at bounding box center [157, 46] width 158 height 10
paste input "[PERSON_NAME]'s Towing & Recovery"
type input "[PERSON_NAME]'s Towing & Recovery"
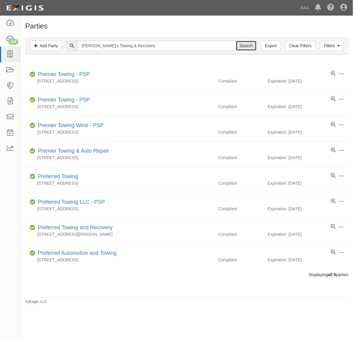
click at [245, 47] on input "Search" at bounding box center [246, 46] width 21 height 10
click at [252, 43] on input "Search" at bounding box center [246, 46] width 21 height 10
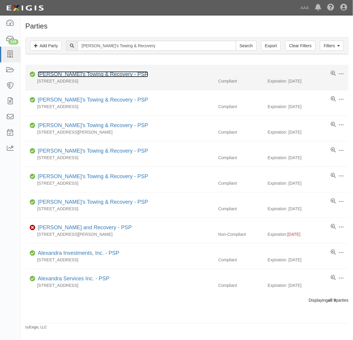
drag, startPoint x: 0, startPoint y: 0, endPoint x: 77, endPoint y: 75, distance: 107.4
click at [77, 75] on link "[PERSON_NAME]'s Towing & Recovery - PSP" at bounding box center [93, 74] width 110 height 6
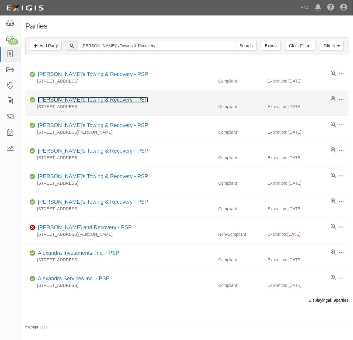
click at [63, 101] on link "[PERSON_NAME]'s Towing & Recovery - PSP" at bounding box center [93, 100] width 110 height 6
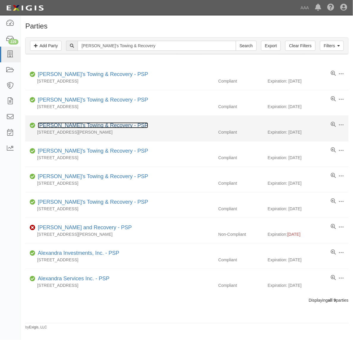
click at [82, 128] on link "[PERSON_NAME]'s Towing & Recovery - PSP" at bounding box center [93, 125] width 110 height 6
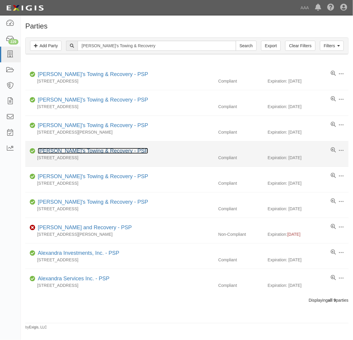
click at [68, 153] on link "[PERSON_NAME]'s Towing & Recovery - PSP" at bounding box center [93, 151] width 110 height 6
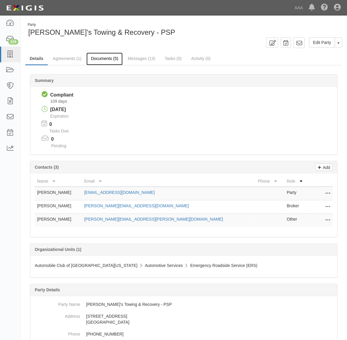
click at [100, 60] on link "Documents (5)" at bounding box center [104, 59] width 36 height 13
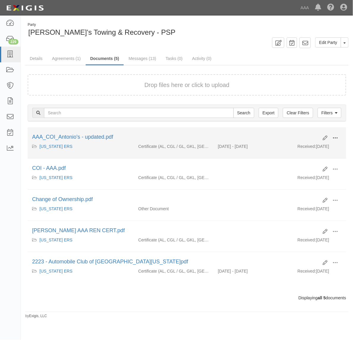
click at [334, 136] on span at bounding box center [334, 138] width 5 height 5
click at [313, 144] on link "View" at bounding box center [306, 146] width 47 height 11
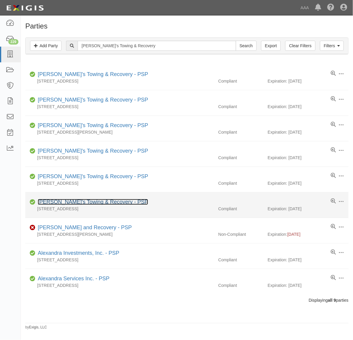
click at [106, 202] on link "[PERSON_NAME]'s Towing & Recovery - PSP" at bounding box center [93, 202] width 110 height 6
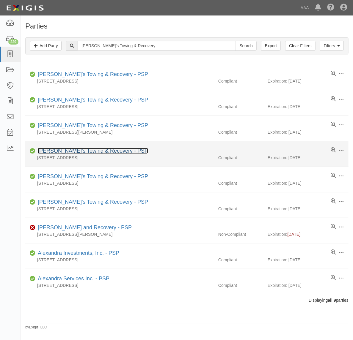
click at [90, 151] on link "[PERSON_NAME]'s Towing & Recovery - PSP" at bounding box center [93, 151] width 110 height 6
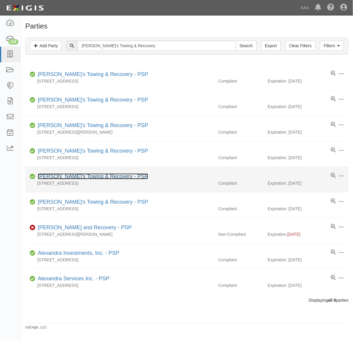
click at [94, 177] on link "[PERSON_NAME]'s Towing & Recovery - PSP" at bounding box center [93, 177] width 110 height 6
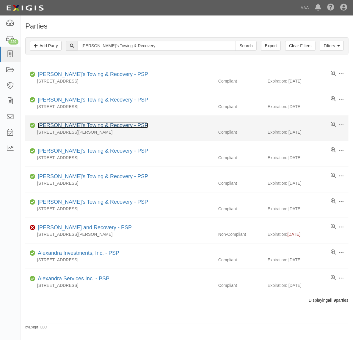
click at [83, 126] on link "[PERSON_NAME]'s Towing & Recovery - PSP" at bounding box center [93, 125] width 110 height 6
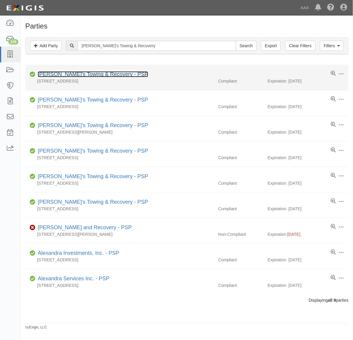
click at [83, 75] on link "[PERSON_NAME]'s Towing & Recovery - PSP" at bounding box center [93, 74] width 110 height 6
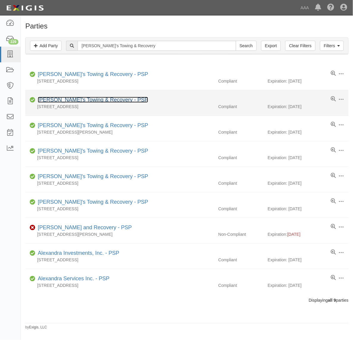
click at [73, 101] on link "[PERSON_NAME]'s Towing & Recovery - PSP" at bounding box center [93, 100] width 110 height 6
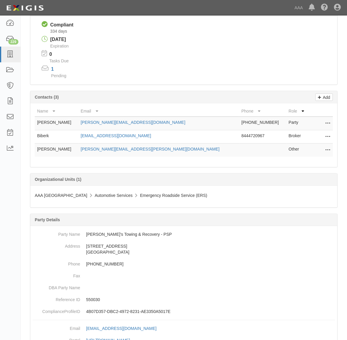
scroll to position [74, 0]
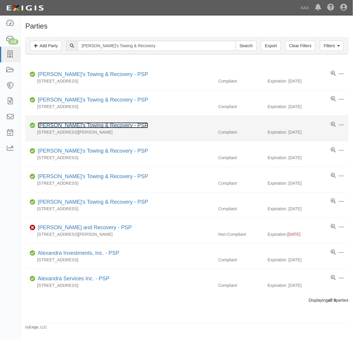
click at [78, 125] on link "[PERSON_NAME]'s Towing & Recovery - PSP" at bounding box center [93, 125] width 110 height 6
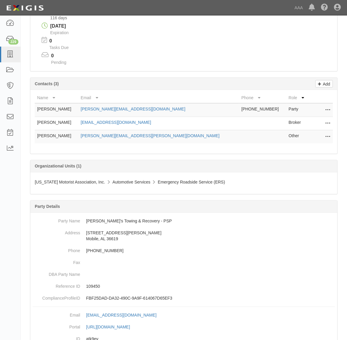
scroll to position [20, 0]
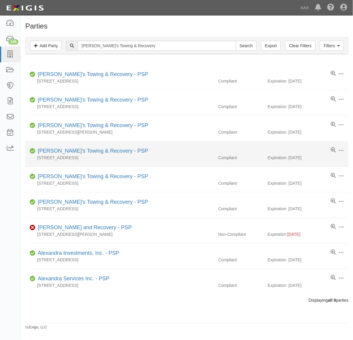
click at [85, 155] on div "1040 W Airport Road, Oceanside, CA 92058" at bounding box center [119, 158] width 188 height 6
drag, startPoint x: 88, startPoint y: 151, endPoint x: 107, endPoint y: 157, distance: 20.2
click at [88, 151] on link "[PERSON_NAME]'s Towing & Recovery - PSP" at bounding box center [93, 151] width 110 height 6
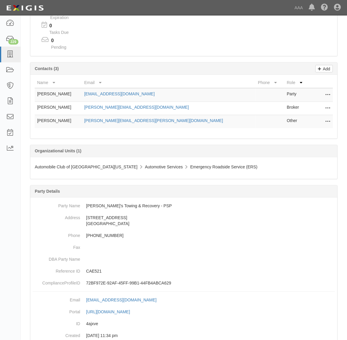
scroll to position [131, 0]
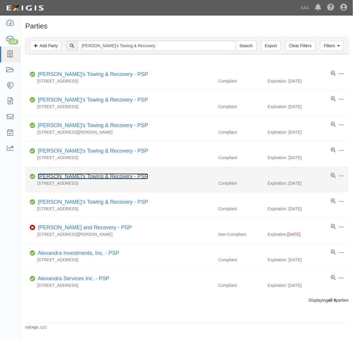
click at [100, 179] on link "[PERSON_NAME]'s Towing & Recovery - PSP" at bounding box center [93, 177] width 110 height 6
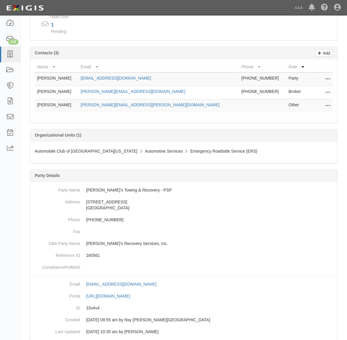
scroll to position [131, 0]
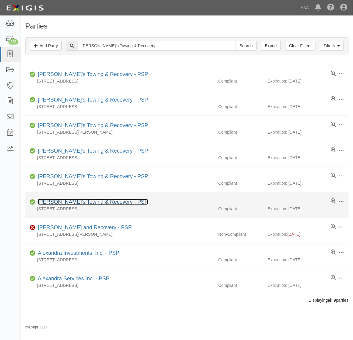
click at [91, 203] on link "Angelo's Towing & Recovery - PSP" at bounding box center [93, 202] width 110 height 6
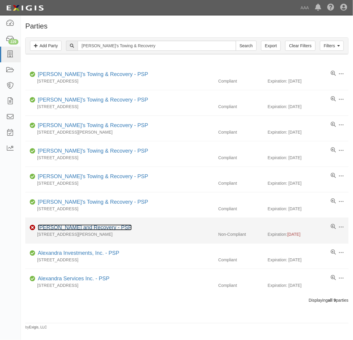
click at [103, 231] on link "[PERSON_NAME] and Recovery - PSP" at bounding box center [85, 228] width 94 height 6
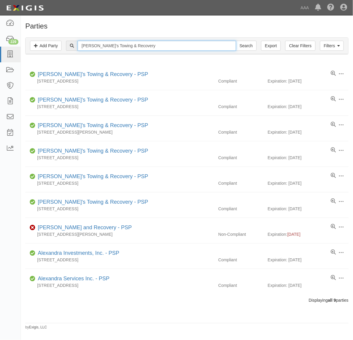
click at [128, 45] on input "[PERSON_NAME]'s Towing & Recovery" at bounding box center [157, 46] width 158 height 10
paste input "lexandra"
type input "alexandra"
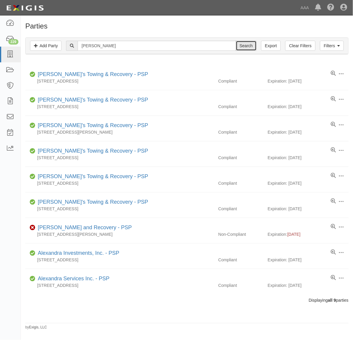
click at [247, 44] on input "Search" at bounding box center [246, 46] width 21 height 10
click at [245, 45] on input "Search" at bounding box center [246, 46] width 21 height 10
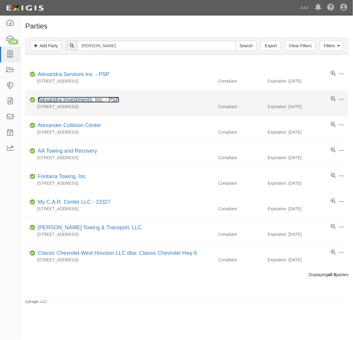
click at [94, 100] on link "Alexandra Investments, Inc. - PSP" at bounding box center [78, 100] width 81 height 6
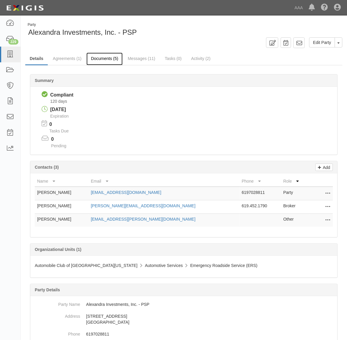
click at [111, 60] on link "Documents (5)" at bounding box center [104, 59] width 36 height 13
click at [103, 60] on link "Documents (5)" at bounding box center [104, 59] width 36 height 13
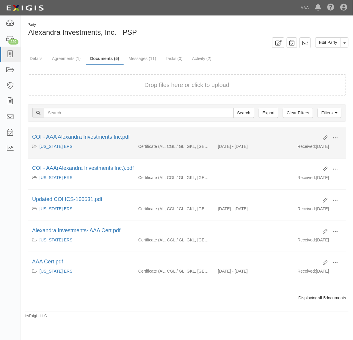
click at [335, 139] on span at bounding box center [334, 138] width 5 height 5
click at [321, 149] on link "View" at bounding box center [306, 146] width 47 height 11
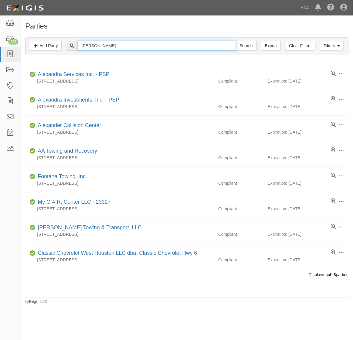
click at [130, 46] on input "alexandra" at bounding box center [157, 46] width 158 height 10
paste input "S & R TOWING, INC."
click at [138, 46] on input "alexandraS & R TOWING, INC." at bounding box center [157, 46] width 158 height 10
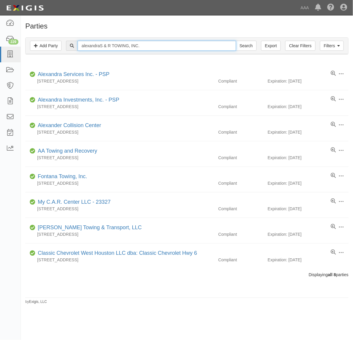
click at [138, 46] on input "alexandraS & R TOWING, INC." at bounding box center [157, 46] width 158 height 10
paste input "text"
type input "S & R TOWING, INC."
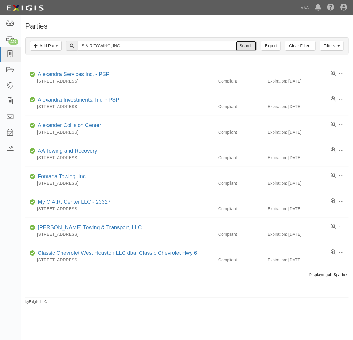
click at [243, 46] on input "Search" at bounding box center [246, 46] width 21 height 10
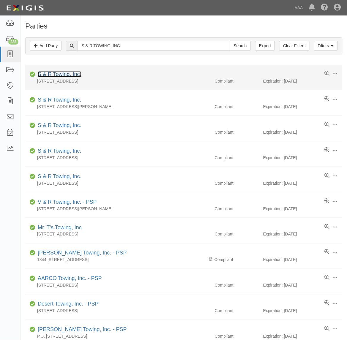
click at [71, 74] on link "S & R Towing, Inc." at bounding box center [60, 74] width 44 height 6
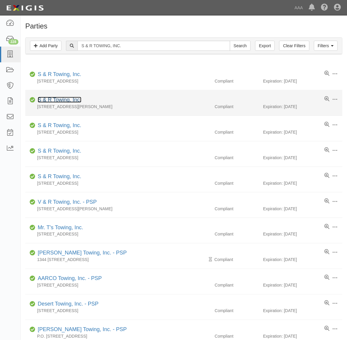
click at [70, 98] on link "S & R Towing, Inc." at bounding box center [60, 100] width 44 height 6
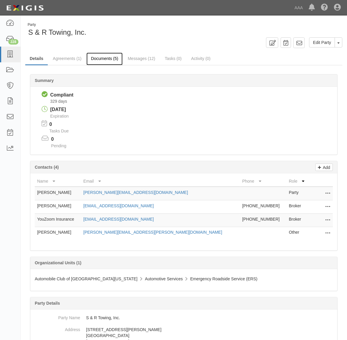
click at [108, 57] on link "Documents (5)" at bounding box center [104, 59] width 36 height 13
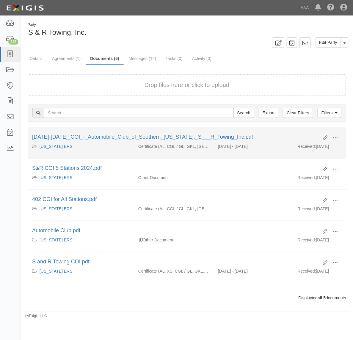
click at [335, 137] on span at bounding box center [334, 138] width 5 height 5
click at [314, 146] on link "View" at bounding box center [306, 146] width 47 height 11
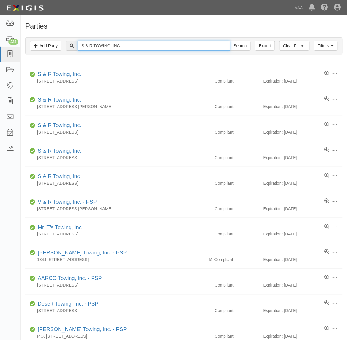
click at [131, 46] on input "S & R TOWING, INC." at bounding box center [154, 46] width 152 height 10
paste input "[PERSON_NAME]'s 24-Hour Towing"
type input "[PERSON_NAME]'s 24-Hour Towing"
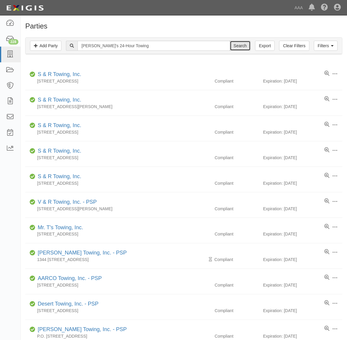
drag, startPoint x: 238, startPoint y: 45, endPoint x: 232, endPoint y: 53, distance: 9.3
click at [238, 46] on input "Search" at bounding box center [240, 46] width 21 height 10
click at [239, 45] on input "Search" at bounding box center [240, 46] width 21 height 10
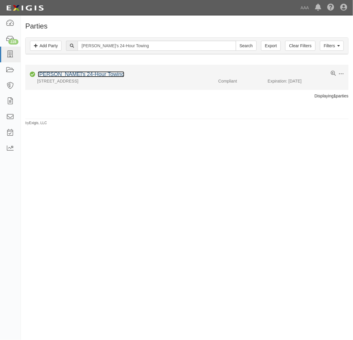
click at [82, 74] on link "Jimbo's 24-Hour Towing" at bounding box center [81, 74] width 86 height 6
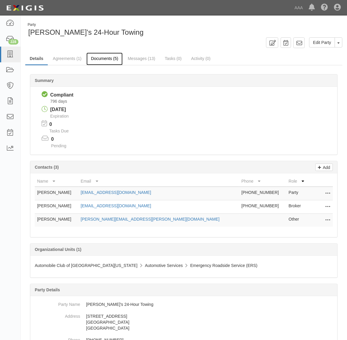
click at [102, 62] on link "Documents (5)" at bounding box center [104, 59] width 36 height 13
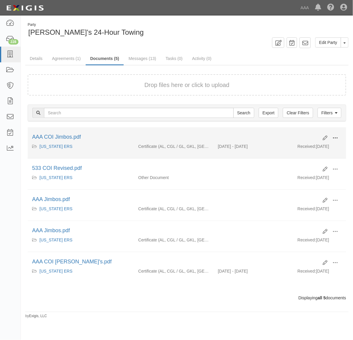
click at [336, 139] on span at bounding box center [334, 138] width 5 height 5
click at [312, 149] on link "View" at bounding box center [306, 146] width 47 height 11
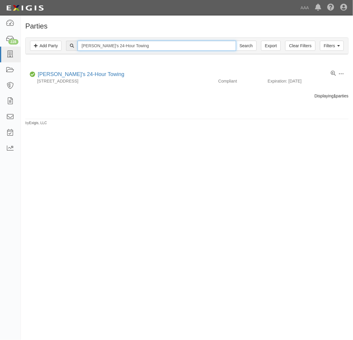
click at [122, 45] on input "[PERSON_NAME]'s 24-Hour Towing" at bounding box center [157, 46] width 158 height 10
paste input "[PERSON_NAME]'s Towing & Recovery"
type input "[PERSON_NAME]'s Towing & Recovery"
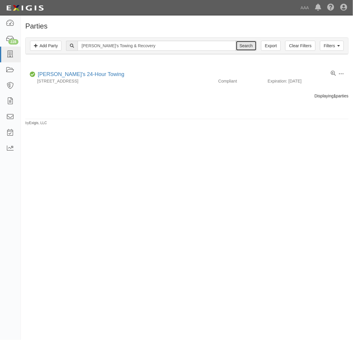
click at [242, 49] on input "Search" at bounding box center [246, 46] width 21 height 10
click at [242, 45] on input "Search" at bounding box center [246, 46] width 21 height 10
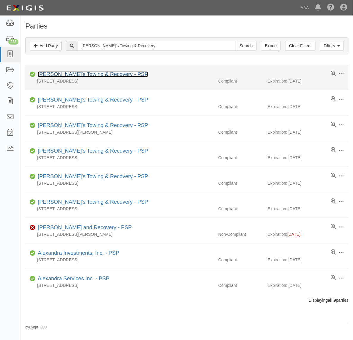
click at [74, 77] on link "[PERSON_NAME]'s Towing & Recovery - PSP" at bounding box center [93, 74] width 110 height 6
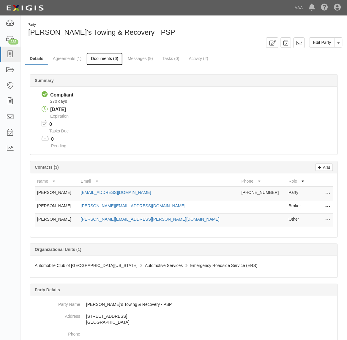
click at [107, 59] on link "Documents (6)" at bounding box center [104, 59] width 36 height 13
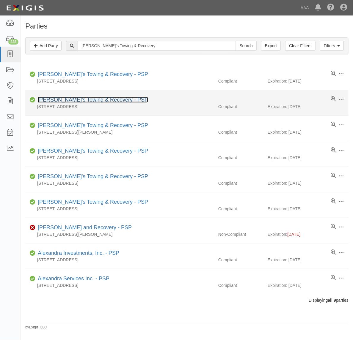
click at [91, 99] on link "[PERSON_NAME]'s Towing & Recovery - PSP" at bounding box center [93, 100] width 110 height 6
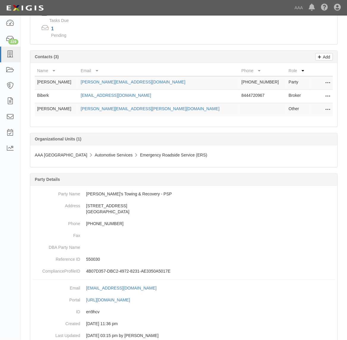
scroll to position [111, 0]
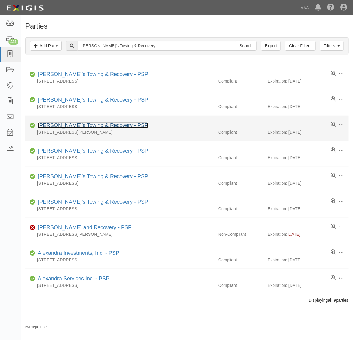
click at [85, 125] on link "[PERSON_NAME]'s Towing & Recovery - PSP" at bounding box center [93, 125] width 110 height 6
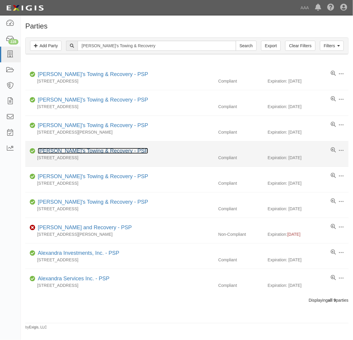
click at [86, 153] on link "[PERSON_NAME]'s Towing & Recovery - PSP" at bounding box center [93, 151] width 110 height 6
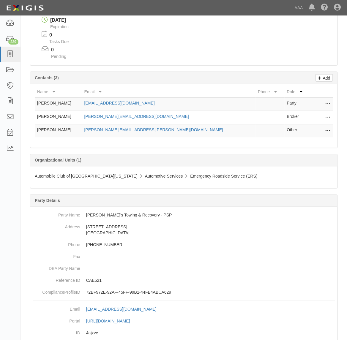
scroll to position [57, 0]
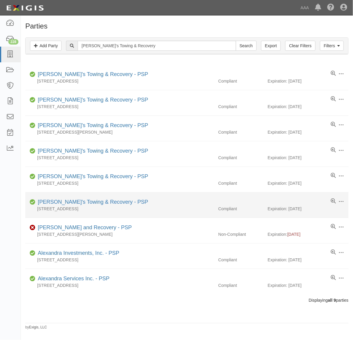
click at [90, 208] on div "[STREET_ADDRESS]" at bounding box center [119, 209] width 188 height 6
click at [90, 205] on link "Angelo's Towing & Recovery - PSP" at bounding box center [93, 202] width 110 height 6
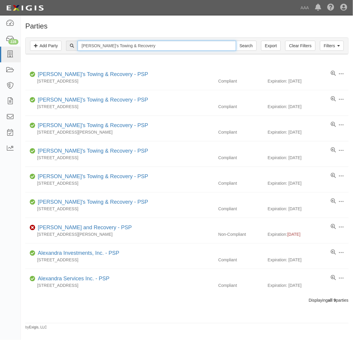
click at [154, 45] on input "[PERSON_NAME]'s Towing & Recovery" at bounding box center [157, 46] width 158 height 10
paste input "lexandra"
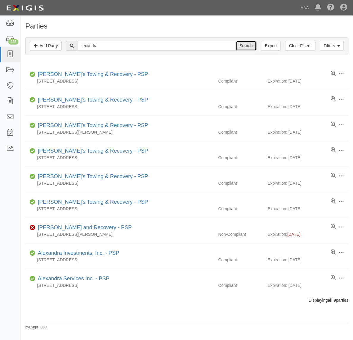
click at [243, 46] on input "Search" at bounding box center [246, 46] width 21 height 10
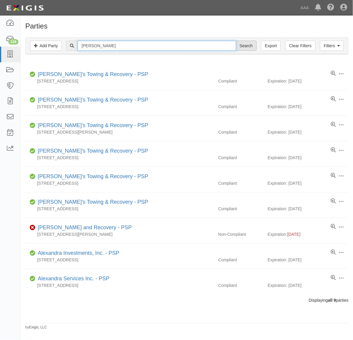
type input "[PERSON_NAME]"
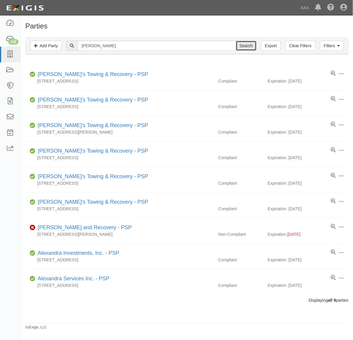
click at [246, 45] on input "Search" at bounding box center [246, 46] width 21 height 10
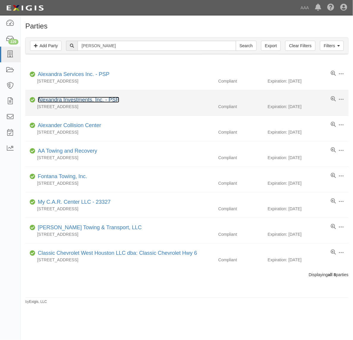
click at [76, 101] on link "Alexandra Investments, Inc. - PSP" at bounding box center [78, 100] width 81 height 6
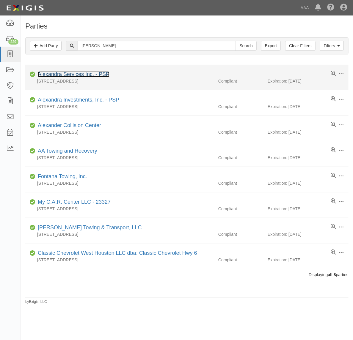
click at [85, 74] on link "Alexandra Services Inc. - PSP" at bounding box center [74, 74] width 72 height 6
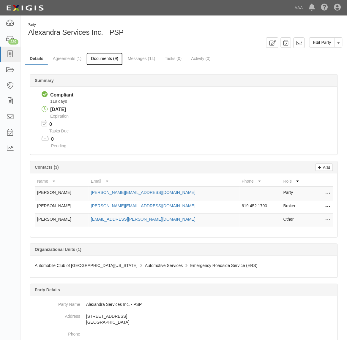
click at [106, 55] on link "Documents (9)" at bounding box center [104, 59] width 36 height 13
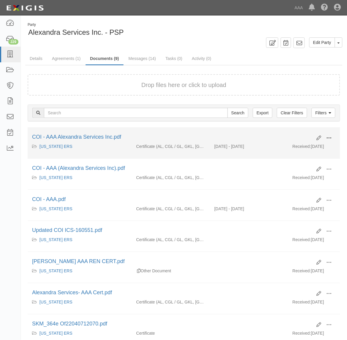
drag, startPoint x: 330, startPoint y: 137, endPoint x: 316, endPoint y: 148, distance: 17.4
click at [328, 139] on span at bounding box center [329, 138] width 5 height 5
click at [314, 149] on link "View" at bounding box center [300, 146] width 47 height 11
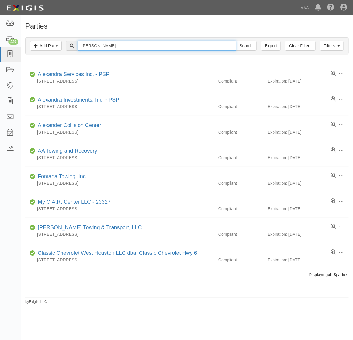
click at [135, 49] on input "Alexandra" at bounding box center [157, 46] width 158 height 10
drag, startPoint x: 135, startPoint y: 49, endPoint x: 144, endPoint y: 51, distance: 9.2
click at [135, 50] on input "Alexandra" at bounding box center [157, 46] width 158 height 10
paste input "S & R TOWING, INC."
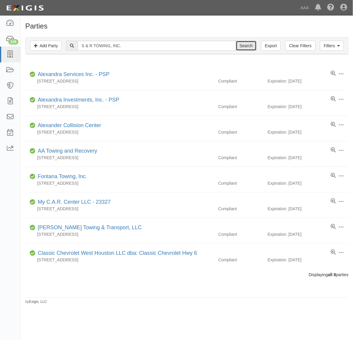
click at [241, 46] on input "Search" at bounding box center [246, 46] width 21 height 10
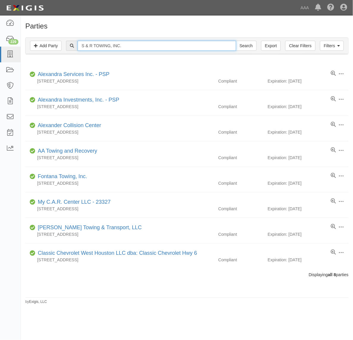
click at [110, 45] on input "S & R TOWING, INC." at bounding box center [157, 46] width 158 height 10
click at [112, 45] on input "S & R TOWING, INC." at bounding box center [157, 46] width 158 height 10
drag, startPoint x: 123, startPoint y: 48, endPoint x: 112, endPoint y: 51, distance: 11.3
click at [112, 51] on div "Filters Add Party Clear Filters Export S & R TOWING, INC. Search Filters" at bounding box center [187, 46] width 322 height 16
type input "S & R TOWING"
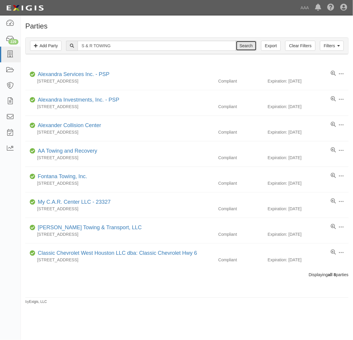
click at [245, 45] on input "Search" at bounding box center [246, 46] width 21 height 10
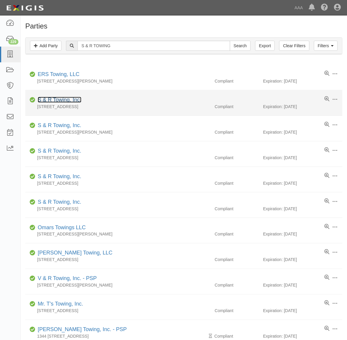
click at [56, 100] on link "S & R Towing, Inc." at bounding box center [60, 100] width 44 height 6
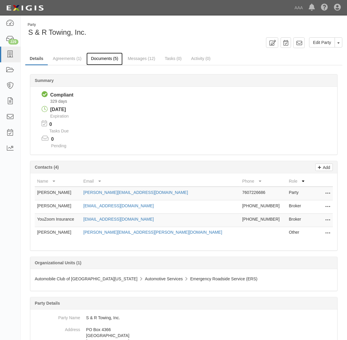
click at [108, 54] on link "Documents (5)" at bounding box center [104, 59] width 36 height 13
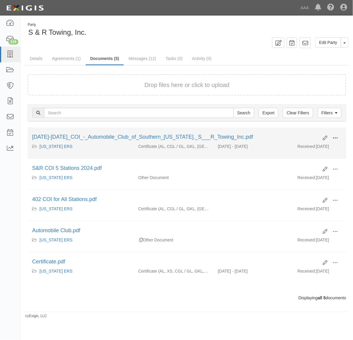
click at [336, 135] on button at bounding box center [334, 138] width 13 height 10
click at [308, 143] on link "View" at bounding box center [306, 146] width 47 height 11
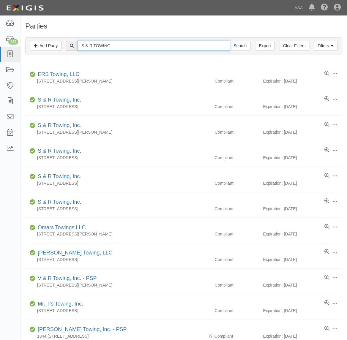
click at [136, 42] on input "S & R TOWING" at bounding box center [154, 46] width 152 height 10
paste input "DESERT TOWING, INC."
type input "DESERT TOWING, INC."
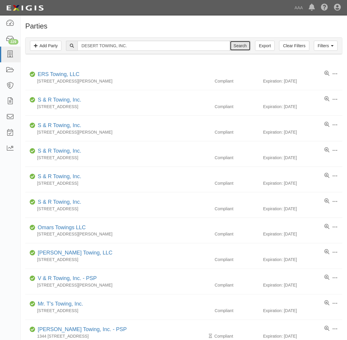
click at [245, 45] on input "Search" at bounding box center [240, 46] width 21 height 10
click at [247, 45] on input "Search" at bounding box center [240, 46] width 21 height 10
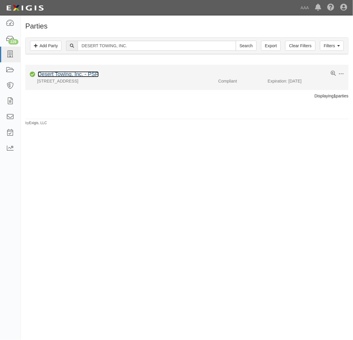
click at [81, 77] on link "Desert Towing, Inc. - PSP" at bounding box center [68, 74] width 61 height 6
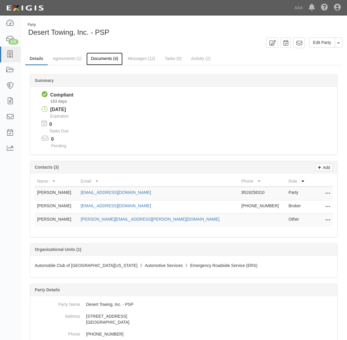
click at [104, 56] on link "Documents (4)" at bounding box center [104, 59] width 36 height 13
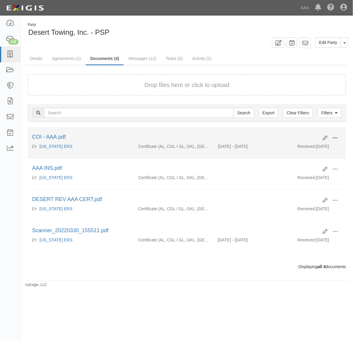
click at [337, 139] on span at bounding box center [334, 138] width 5 height 5
click at [324, 147] on link "View" at bounding box center [306, 146] width 47 height 11
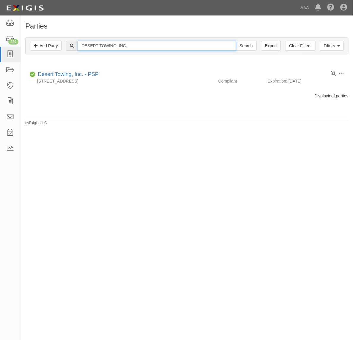
click at [111, 49] on input "DESERT TOWING, INC." at bounding box center [157, 46] width 158 height 10
click at [111, 48] on input "DESERT TOWING, INC." at bounding box center [157, 46] width 158 height 10
paste input "Stagecoach Towing, Inc."
type input "Stagecoach Towing, Inc."
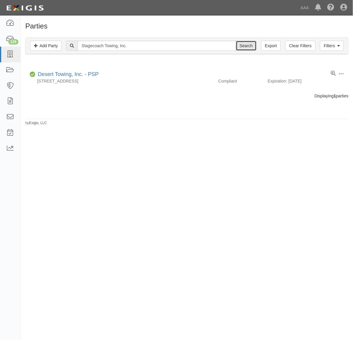
click at [245, 48] on input "Search" at bounding box center [246, 46] width 21 height 10
click at [249, 47] on input "Search" at bounding box center [246, 46] width 21 height 10
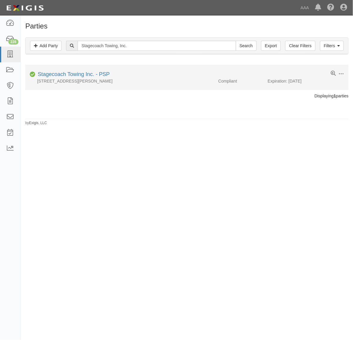
click at [80, 79] on div "724 E. Ramsey Street, Banning, CA 92220" at bounding box center [119, 81] width 188 height 6
click at [81, 76] on link "Stagecoach Towing Inc. - PSP" at bounding box center [74, 74] width 72 height 6
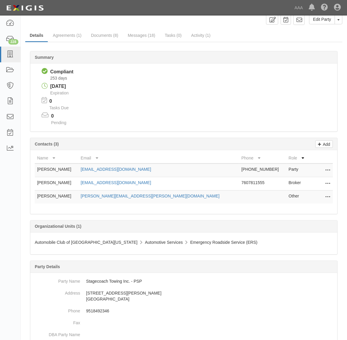
scroll to position [20, 0]
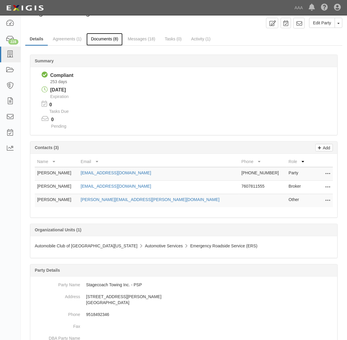
click at [101, 36] on link "Documents (8)" at bounding box center [104, 39] width 36 height 13
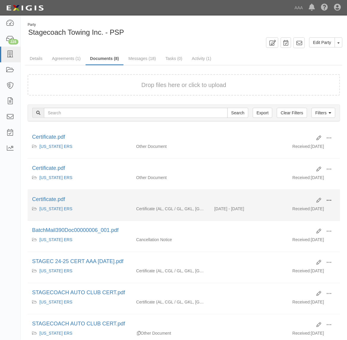
click at [329, 198] on span at bounding box center [329, 200] width 5 height 5
click at [319, 207] on link "View" at bounding box center [300, 209] width 47 height 11
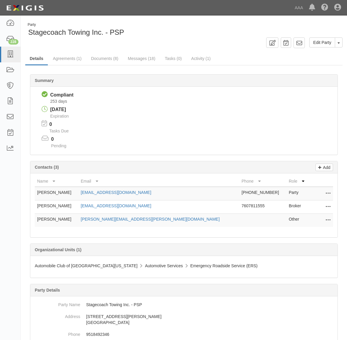
scroll to position [20, 0]
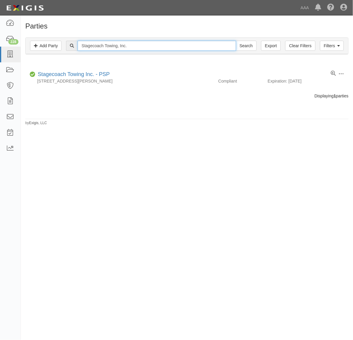
click at [116, 44] on input "Stagecoach Towing, Inc." at bounding box center [157, 46] width 158 height 10
paste input "BLACK'S TOWING & STORAGE"
type input "BLACK'S TOWING & STORAGE"
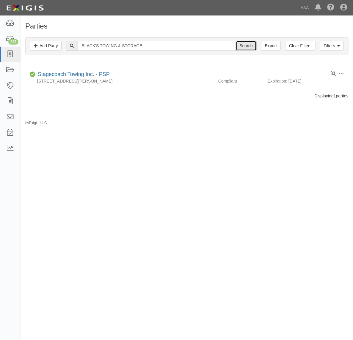
click at [242, 49] on input "Search" at bounding box center [246, 46] width 21 height 10
click at [248, 45] on input "Search" at bounding box center [246, 46] width 21 height 10
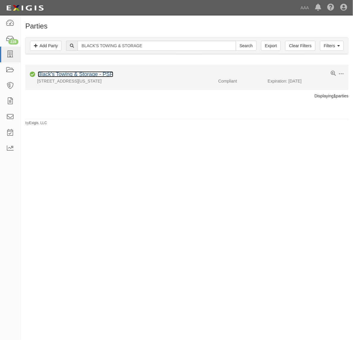
click at [91, 74] on link "Black's Towing & Storage - PSP" at bounding box center [75, 74] width 75 height 6
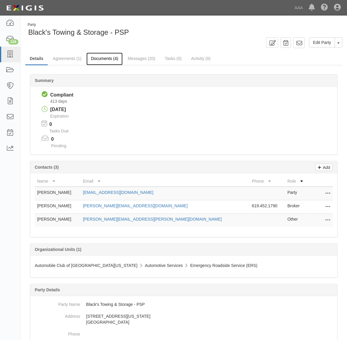
click at [105, 59] on link "Documents (4)" at bounding box center [104, 59] width 36 height 13
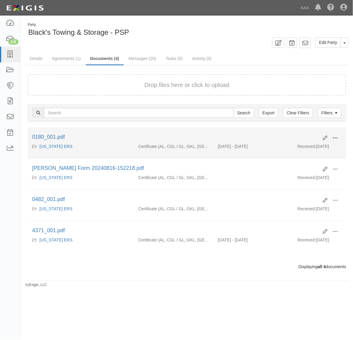
click at [333, 139] on span at bounding box center [334, 138] width 5 height 5
click at [323, 148] on link "View" at bounding box center [306, 146] width 47 height 11
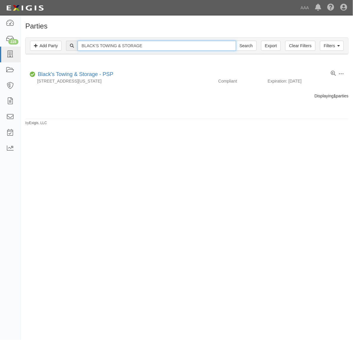
click at [158, 46] on input "BLACK'S TOWING & STORAGE" at bounding box center [157, 46] width 158 height 10
paste input "ABC TOWING"
type input "ABC TOWING"
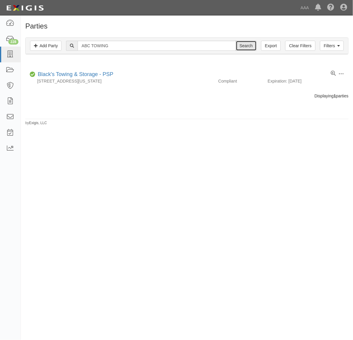
click at [244, 50] on input "Search" at bounding box center [246, 46] width 21 height 10
click at [249, 44] on input "Search" at bounding box center [246, 46] width 21 height 10
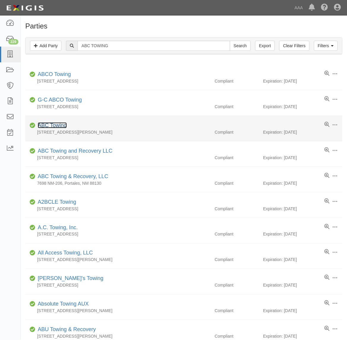
click at [59, 126] on link "ABC Towing" at bounding box center [52, 125] width 29 height 6
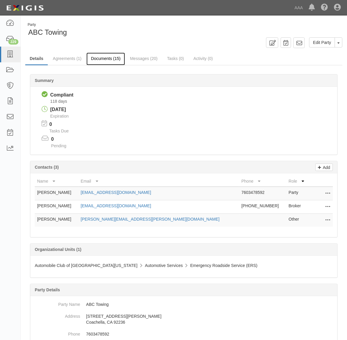
click at [94, 59] on link "Documents (15)" at bounding box center [105, 59] width 39 height 13
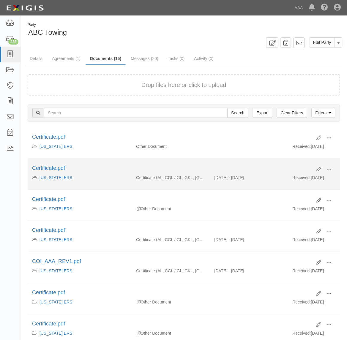
drag, startPoint x: 329, startPoint y: 171, endPoint x: 310, endPoint y: 180, distance: 20.9
click at [329, 171] on span at bounding box center [329, 169] width 5 height 5
click at [302, 182] on link "View" at bounding box center [300, 178] width 47 height 11
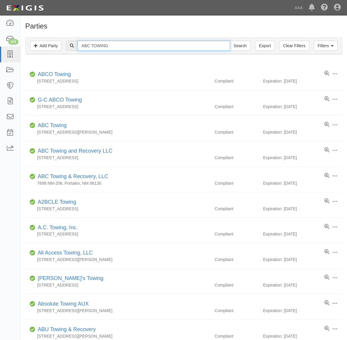
click at [134, 45] on input "ABC TOWING" at bounding box center [154, 46] width 152 height 10
paste input "E & C Towing, Inc."
type input "E & C Towing, Inc."
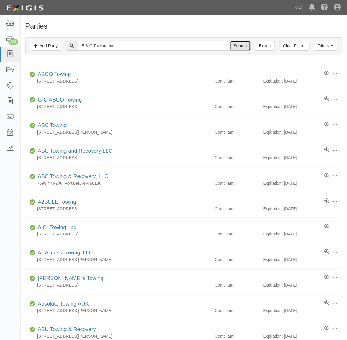
click at [240, 46] on input "Search" at bounding box center [240, 46] width 21 height 10
click at [240, 47] on input "Search" at bounding box center [240, 46] width 21 height 10
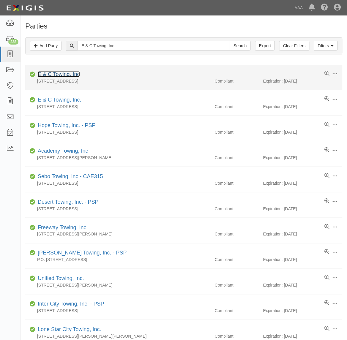
click at [56, 75] on link "E & C Towing, Inc" at bounding box center [59, 74] width 42 height 6
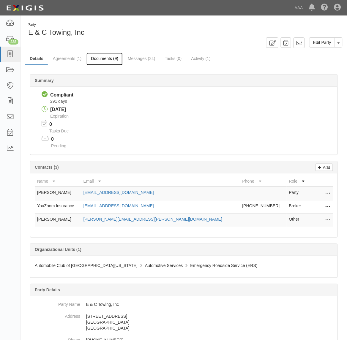
click at [107, 59] on link "Documents (9)" at bounding box center [104, 59] width 36 height 13
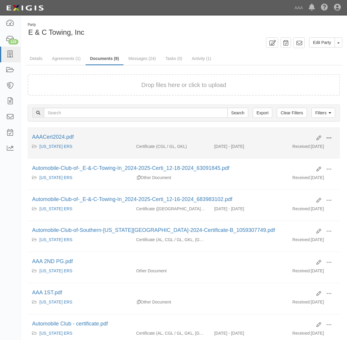
click at [331, 139] on span at bounding box center [329, 138] width 5 height 5
click at [306, 147] on link "View" at bounding box center [300, 146] width 47 height 11
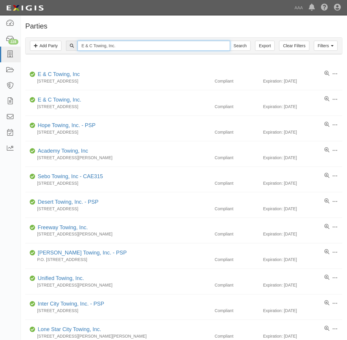
click at [114, 45] on input "E & C Towing, Inc." at bounding box center [154, 46] width 152 height 10
drag, startPoint x: 0, startPoint y: 0, endPoint x: 114, endPoint y: 45, distance: 122.8
click at [114, 45] on input "E & C Towing, Inc." at bounding box center [154, 46] width 152 height 10
paste input "Aarco"
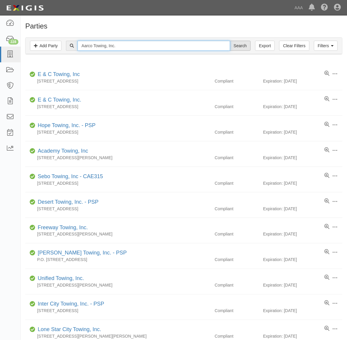
type input "Aarco Towing, Inc."
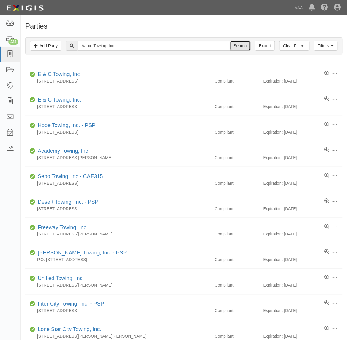
click at [238, 48] on input "Search" at bounding box center [240, 46] width 21 height 10
click at [238, 42] on input "Search" at bounding box center [240, 46] width 21 height 10
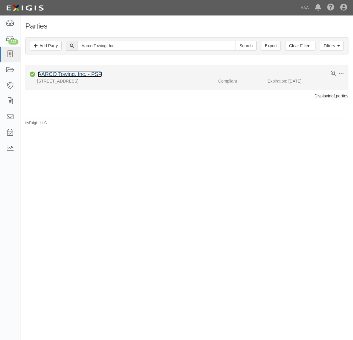
click at [79, 75] on link "AARCO Towing, Inc. - PSP" at bounding box center [70, 74] width 64 height 6
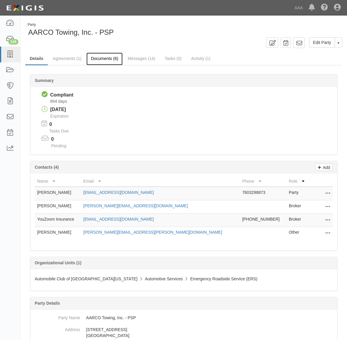
click at [105, 56] on link "Documents (6)" at bounding box center [104, 59] width 36 height 13
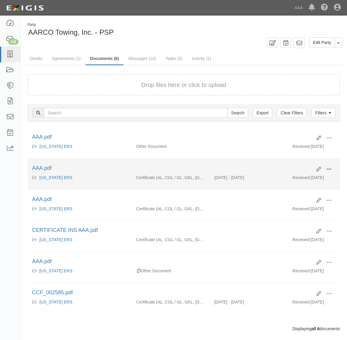
click at [329, 169] on span at bounding box center [329, 169] width 5 height 5
click at [310, 179] on link "View" at bounding box center [300, 178] width 47 height 11
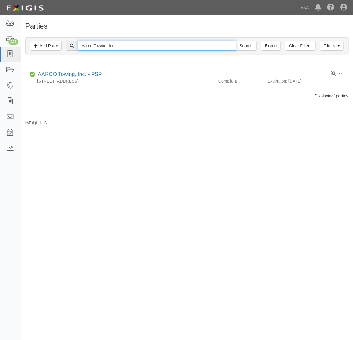
click at [115, 42] on input "Aarco Towing, Inc." at bounding box center [157, 46] width 158 height 10
click at [115, 43] on input "Aarco Towing, Inc." at bounding box center [157, 46] width 158 height 10
paste input "E & C"
type input "E & C Towing, Inc."
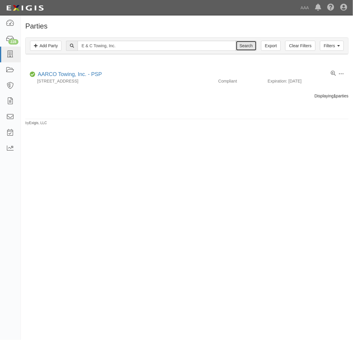
click at [253, 43] on input "Search" at bounding box center [246, 46] width 21 height 10
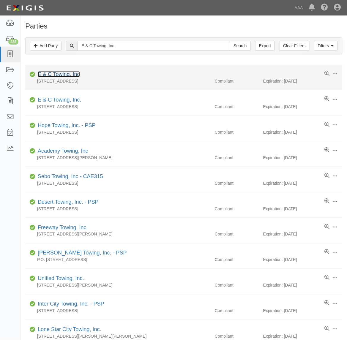
click at [69, 74] on link "E & C Towing, Inc" at bounding box center [59, 74] width 42 height 6
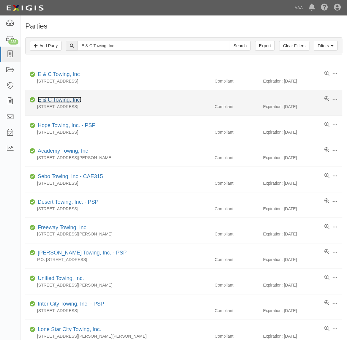
click at [64, 102] on link "E & C Towing, Inc." at bounding box center [60, 100] width 44 height 6
